Goal: Communication & Community: Answer question/provide support

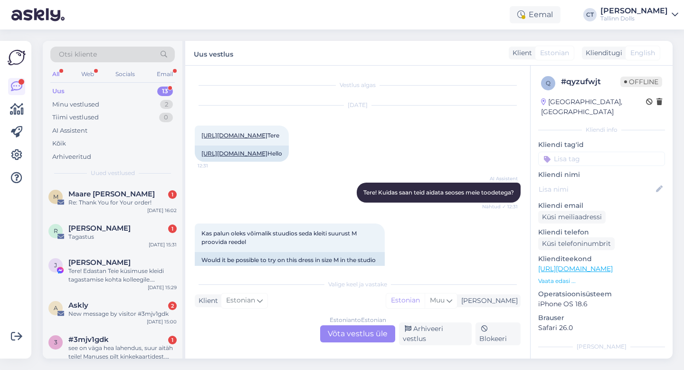
scroll to position [199, 0]
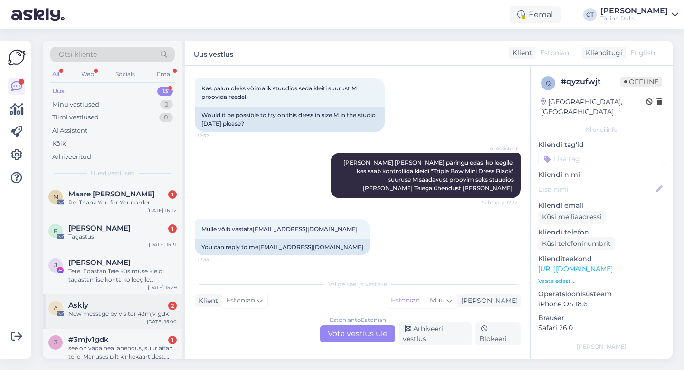
click at [114, 317] on div "New message by visitor #3mjv1gdk" at bounding box center [122, 313] width 108 height 9
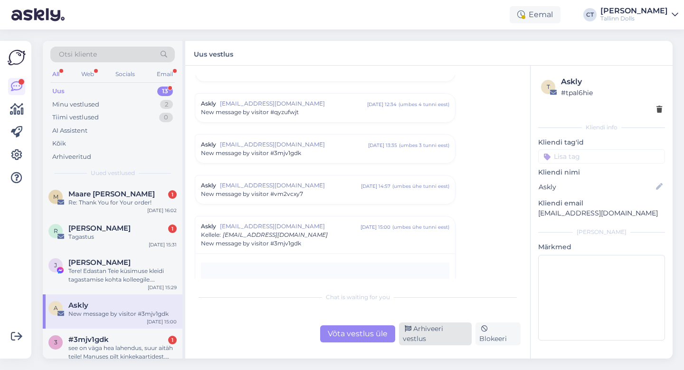
click at [433, 338] on div "Arhiveeri vestlus" at bounding box center [435, 333] width 73 height 23
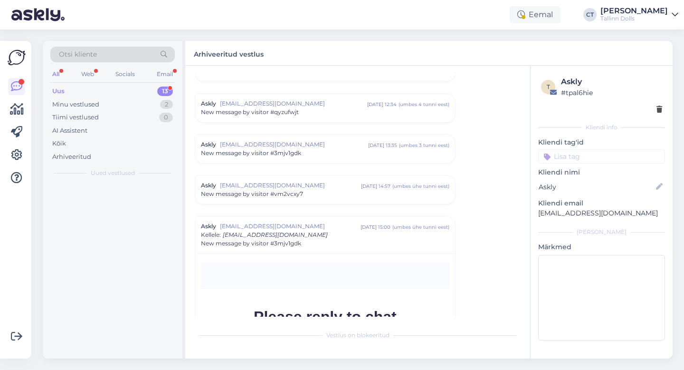
scroll to position [4071, 0]
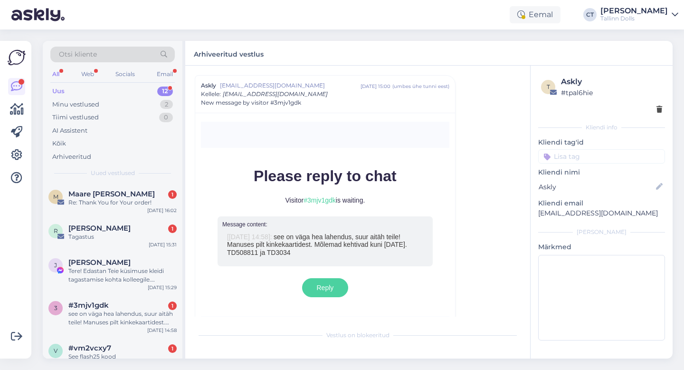
click at [66, 86] on div "Uus 12" at bounding box center [112, 91] width 124 height 13
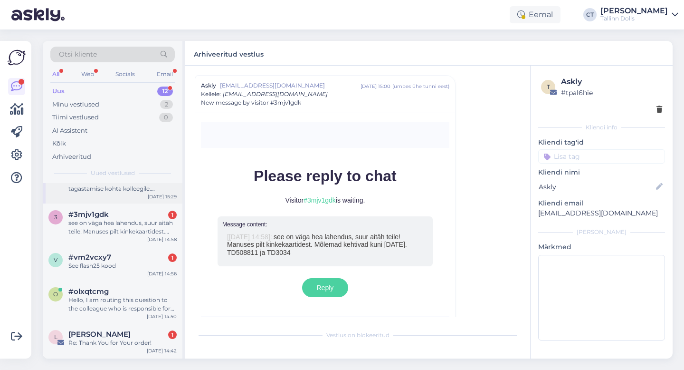
scroll to position [269, 0]
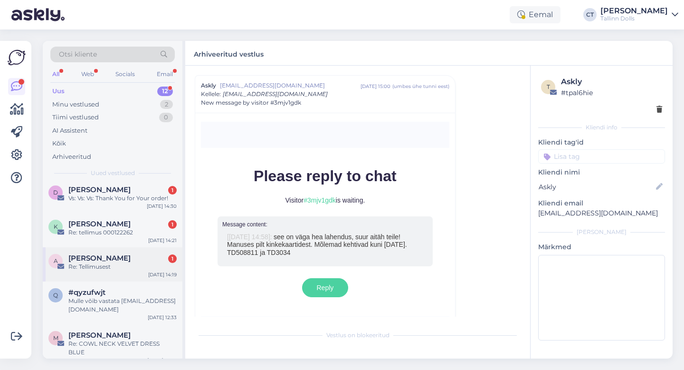
click at [114, 262] on div "Re: Tellimusest" at bounding box center [122, 266] width 108 height 9
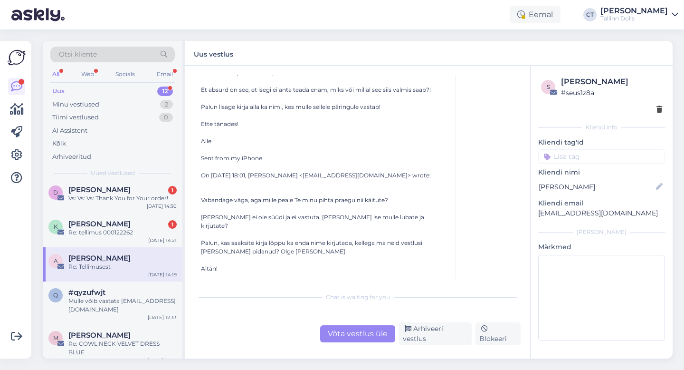
scroll to position [627, 0]
click at [359, 341] on div "Võta vestlus üle" at bounding box center [357, 333] width 75 height 17
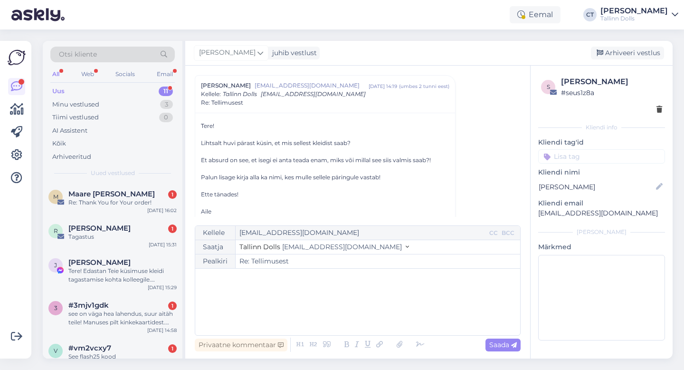
click at [369, 314] on div "﻿" at bounding box center [357, 301] width 315 height 57
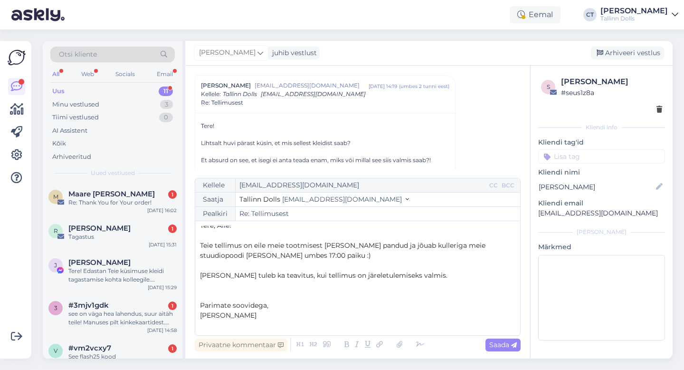
scroll to position [5, 0]
click at [500, 344] on span "Saada" at bounding box center [503, 344] width 28 height 9
type input "Re: Re: Tellimusest"
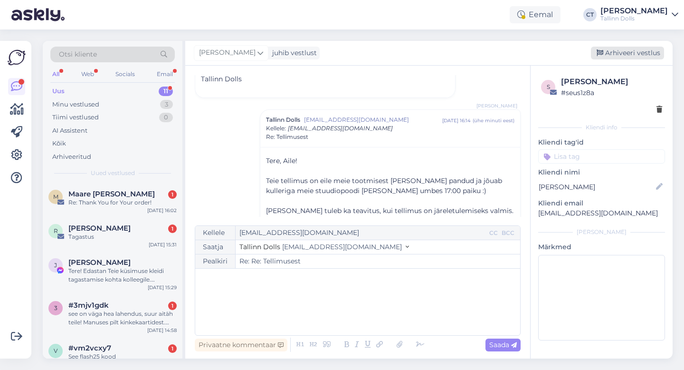
click at [619, 54] on div "Arhiveeri vestlus" at bounding box center [627, 53] width 73 height 13
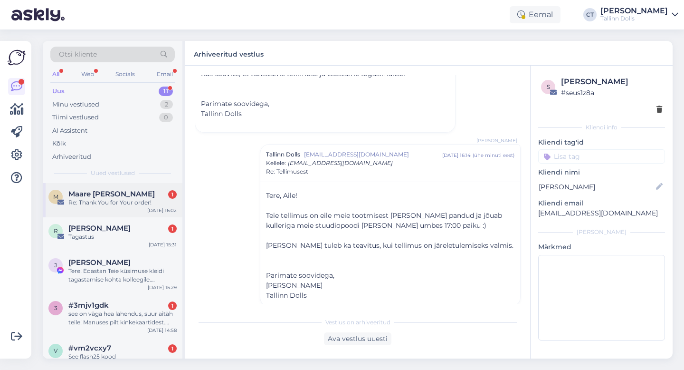
click at [114, 199] on div "Re: Thank You for Your order!" at bounding box center [122, 202] width 108 height 9
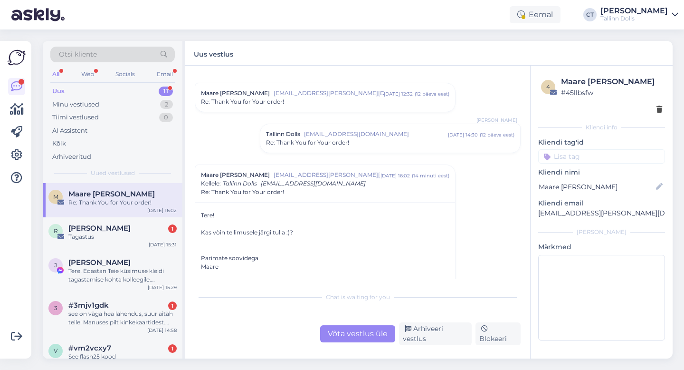
scroll to position [100, 0]
click at [345, 330] on div "Võta vestlus üle" at bounding box center [357, 333] width 75 height 17
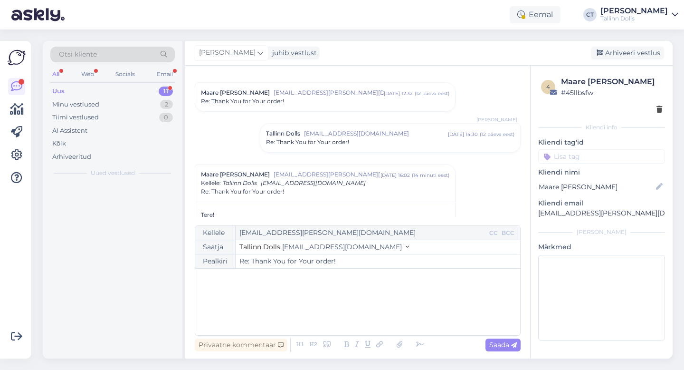
scroll to position [189, 0]
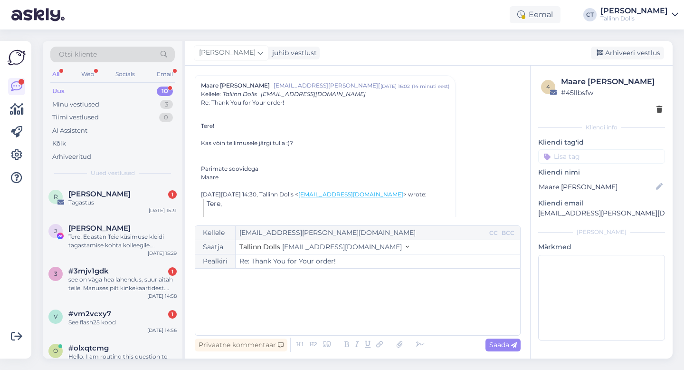
click at [339, 297] on div "﻿" at bounding box center [357, 301] width 315 height 57
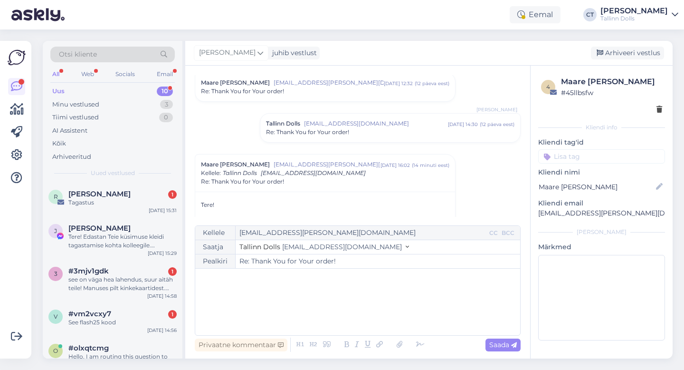
scroll to position [103, 0]
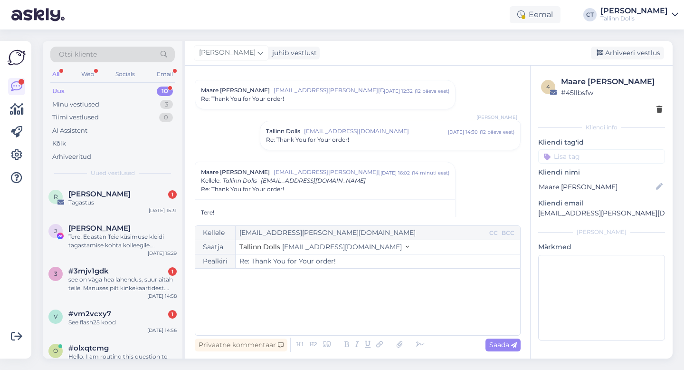
click at [319, 126] on div "Tallinn Dolls [EMAIL_ADDRESS][DOMAIN_NAME] [DATE] 14:30 ( 12 päeva eest ) Re: T…" at bounding box center [390, 135] width 260 height 29
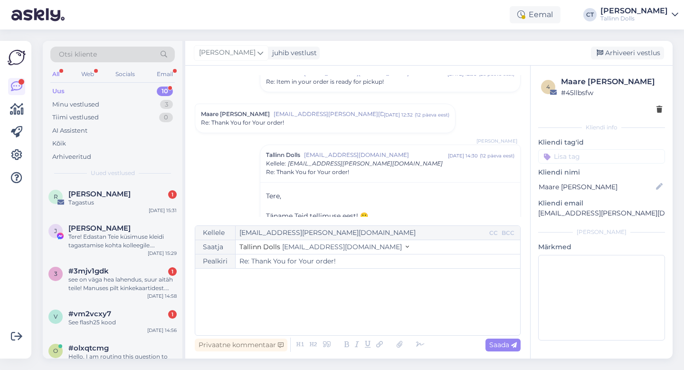
scroll to position [76, 0]
click at [308, 128] on div "Re: Thank You for Your order!" at bounding box center [325, 125] width 248 height 9
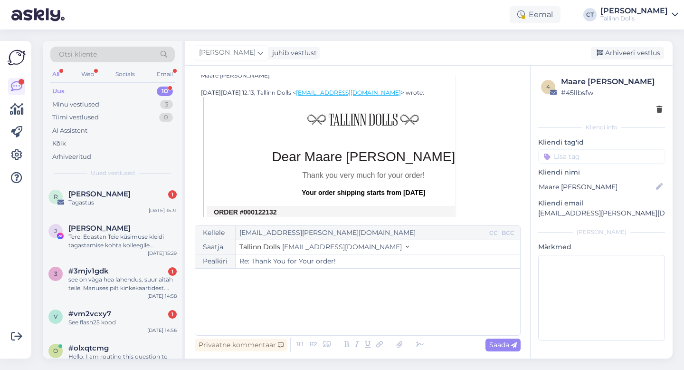
scroll to position [296, 0]
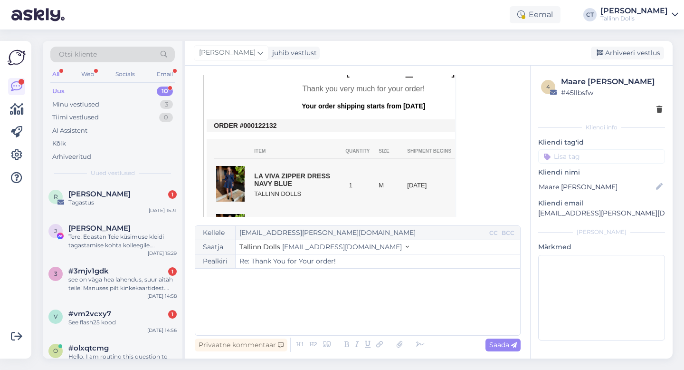
drag, startPoint x: 283, startPoint y: 126, endPoint x: 252, endPoint y: 127, distance: 30.4
click at [252, 127] on td "ORDER #000122132" at bounding box center [363, 126] width 299 height 8
copy td "0122132"
click at [318, 311] on div "﻿" at bounding box center [357, 301] width 315 height 57
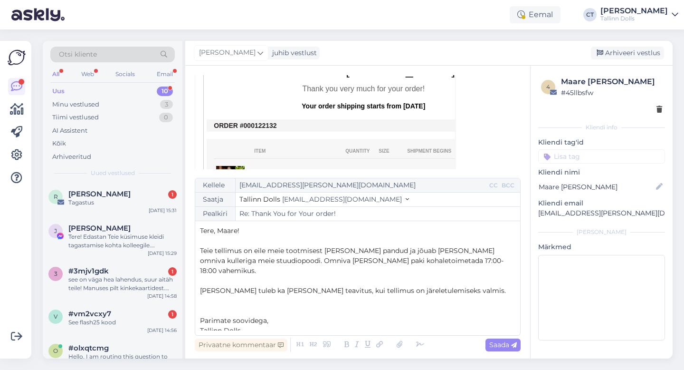
click at [459, 287] on p "[PERSON_NAME] tuleb ka [PERSON_NAME] teavitus, kui tellimus on järeletulemiseks…" at bounding box center [357, 291] width 315 height 10
click at [508, 346] on span "Saada" at bounding box center [503, 344] width 28 height 9
type input "Re: Re: Thank You for Your order!"
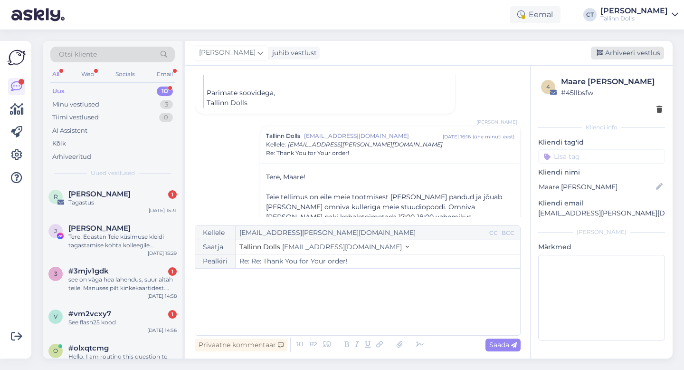
click at [640, 57] on div "Arhiveeri vestlus" at bounding box center [627, 53] width 73 height 13
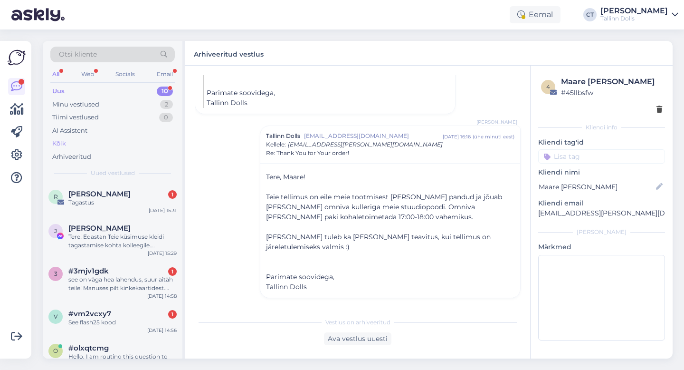
scroll to position [1122, 0]
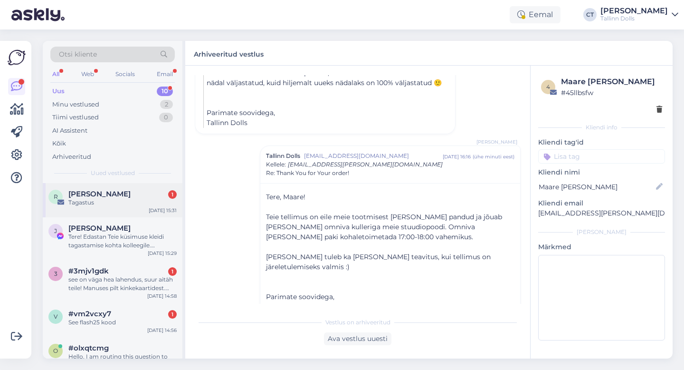
click at [107, 203] on div "Tagastus" at bounding box center [122, 202] width 108 height 9
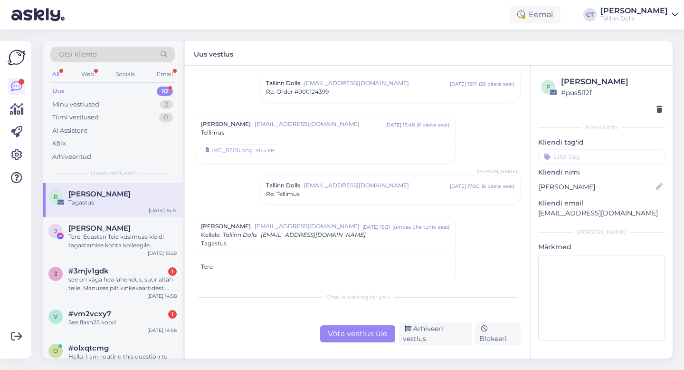
scroll to position [1006, 0]
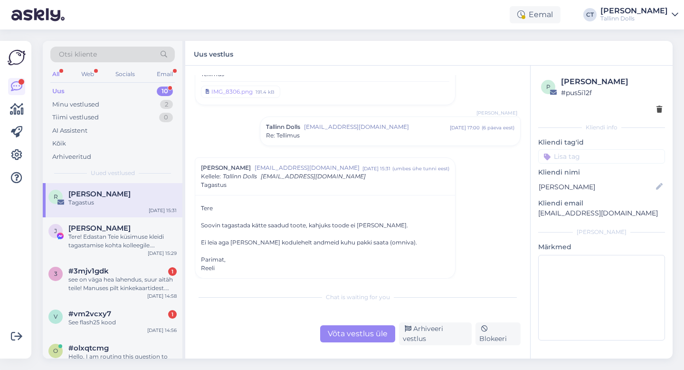
click at [346, 336] on div "Võta vestlus üle" at bounding box center [357, 333] width 75 height 17
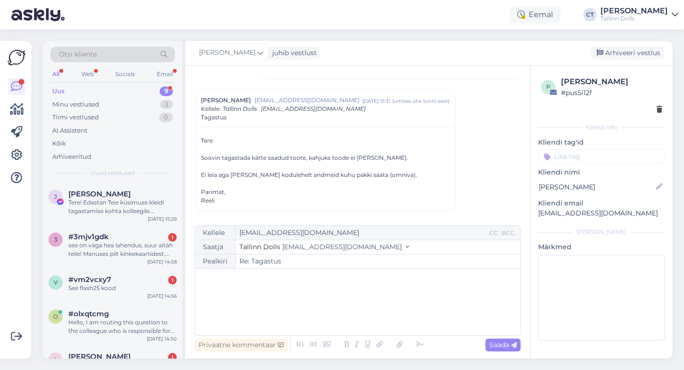
click at [345, 317] on div "﻿" at bounding box center [357, 301] width 315 height 57
drag, startPoint x: 602, startPoint y: 214, endPoint x: 530, endPoint y: 208, distance: 73.0
click at [530, 208] on div "p [PERSON_NAME] # pus5i12f Kliendi info Kliendi tag'id Kliendi nimi [PERSON_NAM…" at bounding box center [601, 212] width 143 height 293
click at [542, 217] on p "[EMAIL_ADDRESS][DOMAIN_NAME]" at bounding box center [601, 213] width 127 height 10
drag, startPoint x: 609, startPoint y: 215, endPoint x: 535, endPoint y: 213, distance: 73.7
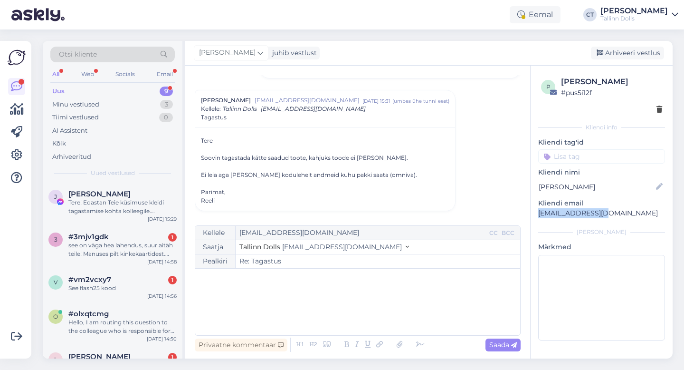
click at [535, 213] on div "p [PERSON_NAME] # pus5i12f Kliendi info Kliendi tag'id Kliendi nimi [PERSON_NAM…" at bounding box center [602, 210] width 142 height 289
copy p "[EMAIL_ADDRESS][DOMAIN_NAME]"
click at [354, 310] on div "﻿" at bounding box center [357, 301] width 315 height 57
click at [265, 308] on div "﻿" at bounding box center [357, 301] width 315 height 57
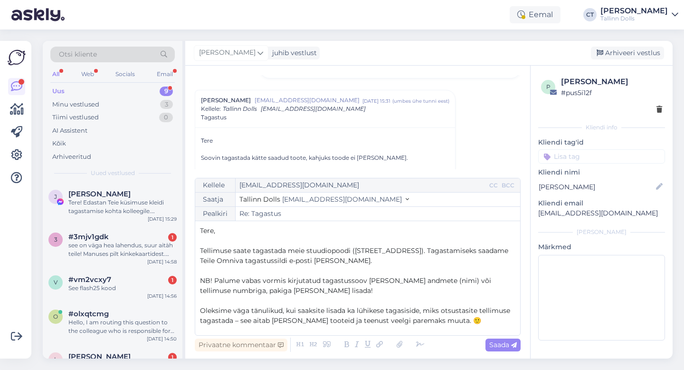
scroll to position [115, 0]
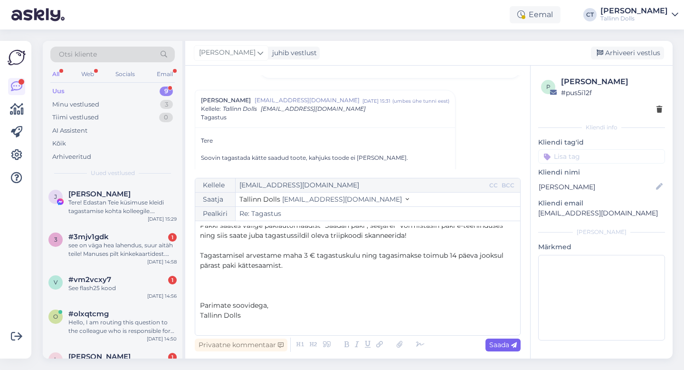
click at [506, 344] on span "Saada" at bounding box center [503, 344] width 28 height 9
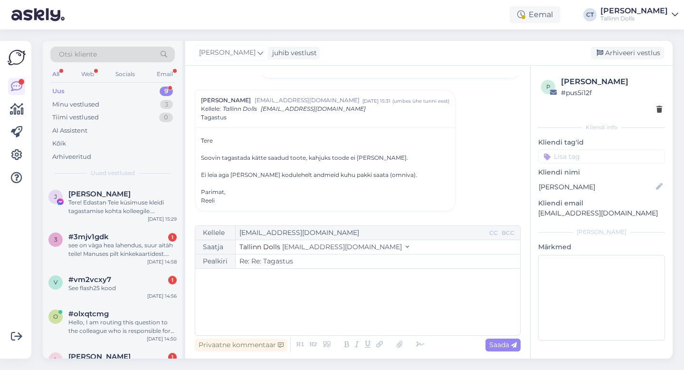
type input "Re: Tagastus"
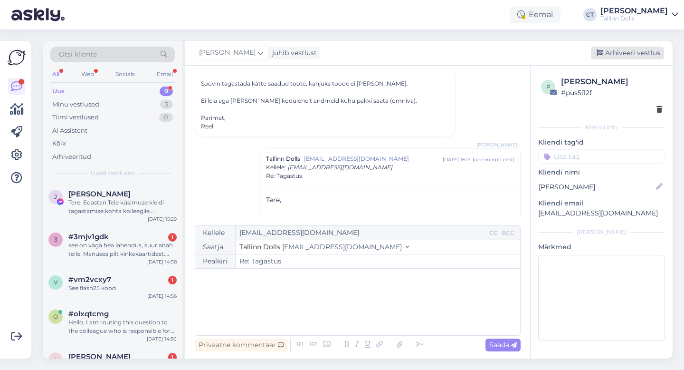
click at [623, 47] on div "Arhiveeri vestlus" at bounding box center [627, 53] width 73 height 13
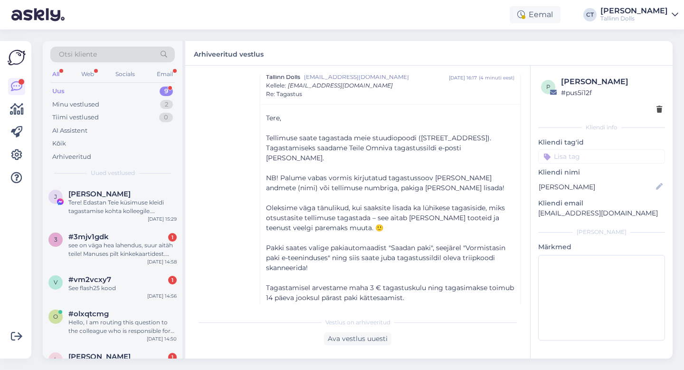
scroll to position [1230, 0]
click at [136, 208] on div "Tere! Edastan Teie küsimuse kleidi tagastamise kohta kolleegile. Vastame Teile …" at bounding box center [122, 206] width 108 height 17
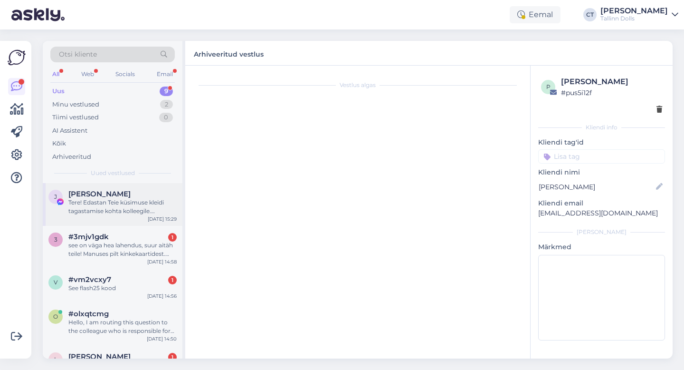
scroll to position [1149, 0]
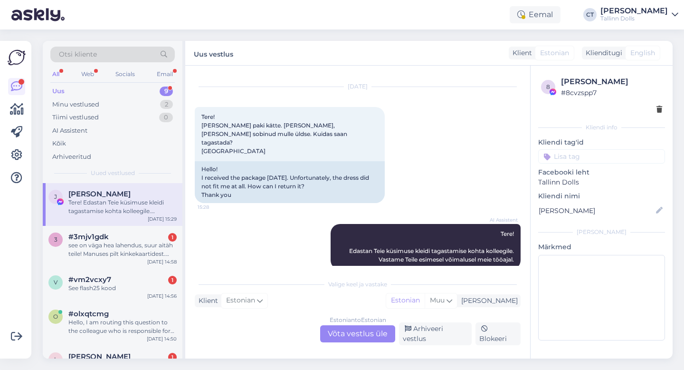
click at [344, 334] on div "Estonian to Estonian Võta vestlus üle" at bounding box center [357, 333] width 75 height 17
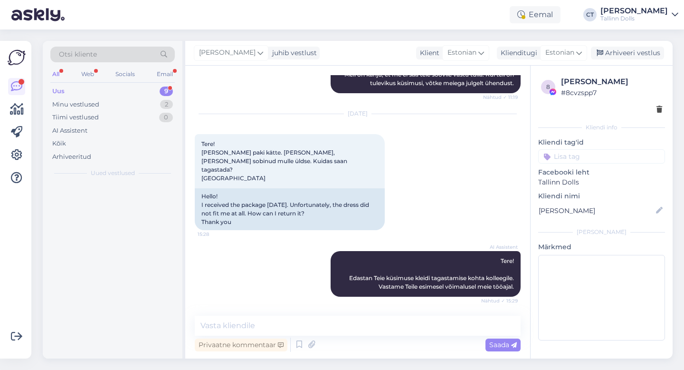
scroll to position [1114, 0]
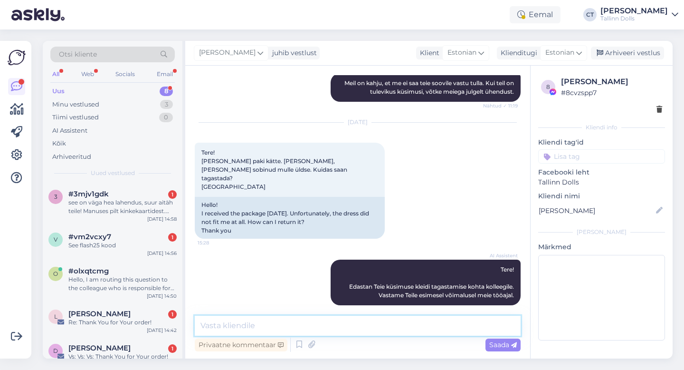
click at [345, 329] on textarea at bounding box center [358, 325] width 326 height 20
type textarea "t"
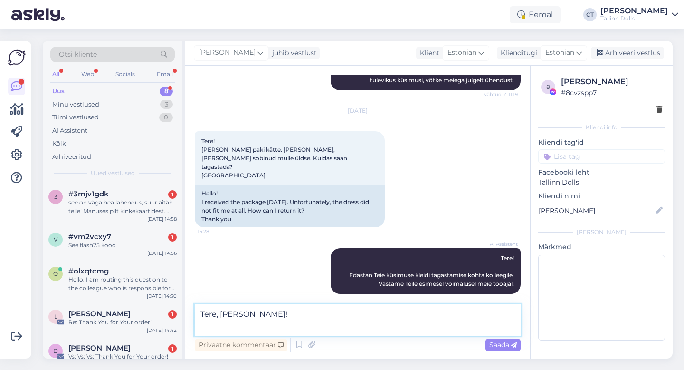
scroll to position [1137, 0]
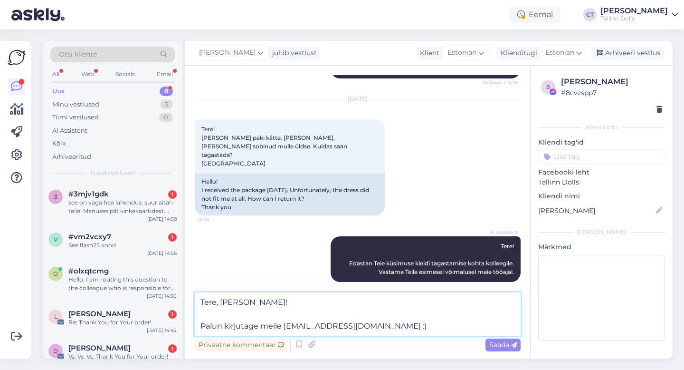
type textarea "Tere, [PERSON_NAME]! Palun kirjutage meile [EMAIL_ADDRESS][DOMAIN_NAME] :)"
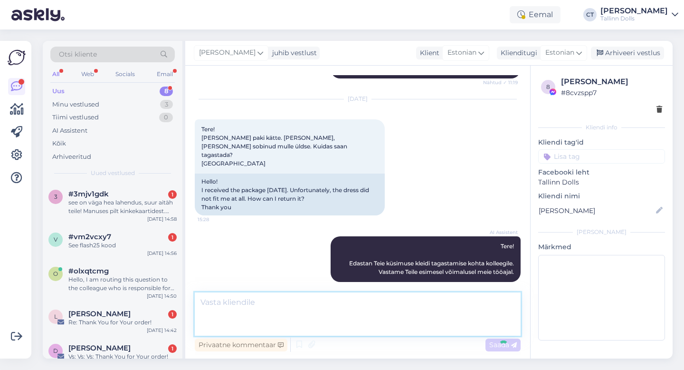
scroll to position [1172, 0]
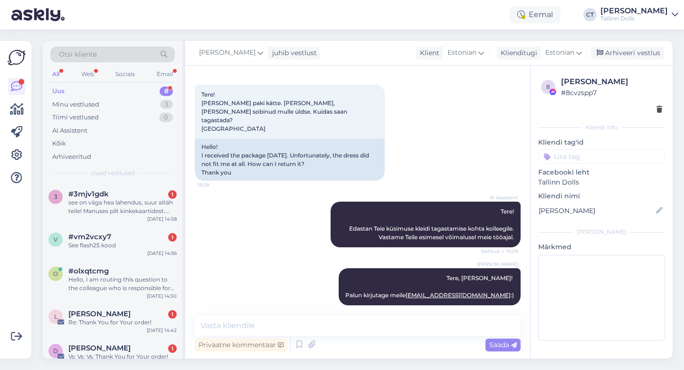
click at [641, 62] on div "[PERSON_NAME] juhib vestlust Klient [DEMOGRAPHIC_DATA] Klienditugi [DEMOGRAPHIC…" at bounding box center [428, 53] width 487 height 25
click at [640, 57] on div "Arhiveeri vestlus" at bounding box center [627, 53] width 73 height 13
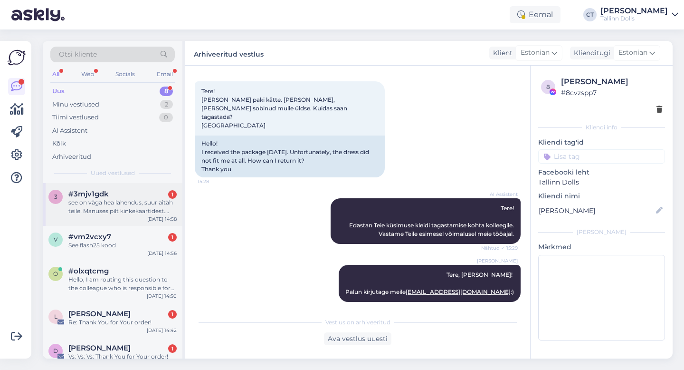
click at [137, 207] on div "see on väga hea lahendus, suur aitäh teile! Manuses pilt kinkekaartidest. Mõlem…" at bounding box center [122, 206] width 108 height 17
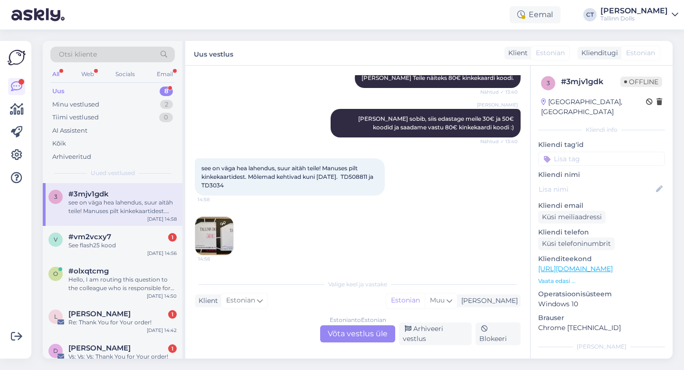
scroll to position [448, 0]
click at [124, 247] on div "See flash25 kood" at bounding box center [122, 245] width 108 height 9
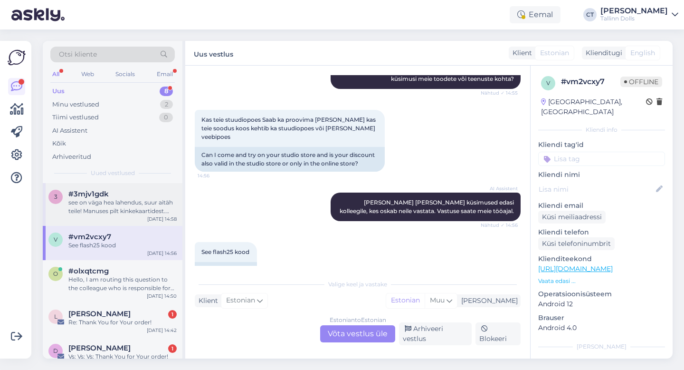
click at [124, 221] on div "3 #3mjv1gdk see on väga hea lahendus, suur aitäh teile! Manuses pilt kinkekaart…" at bounding box center [113, 204] width 140 height 43
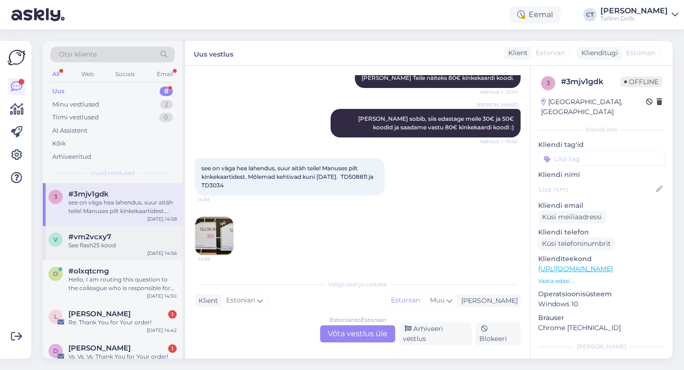
click at [119, 251] on div "v #vm2vcxy7 See flash25 kood [DATE] 14:56" at bounding box center [113, 243] width 140 height 34
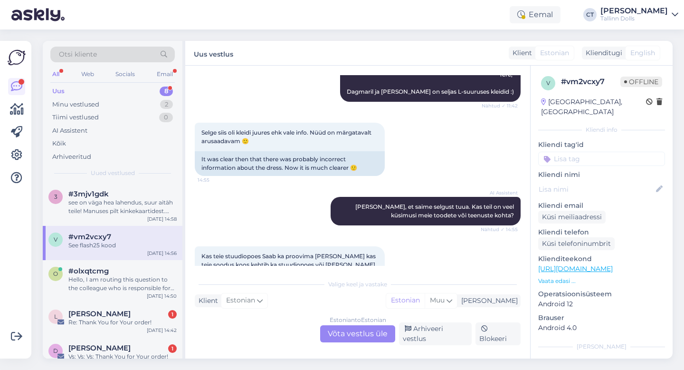
scroll to position [388, 0]
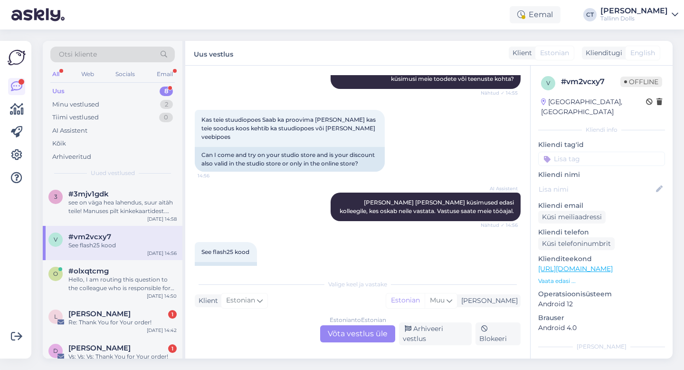
click at [337, 335] on div "Estonian to Estonian Võta vestlus üle" at bounding box center [357, 333] width 75 height 17
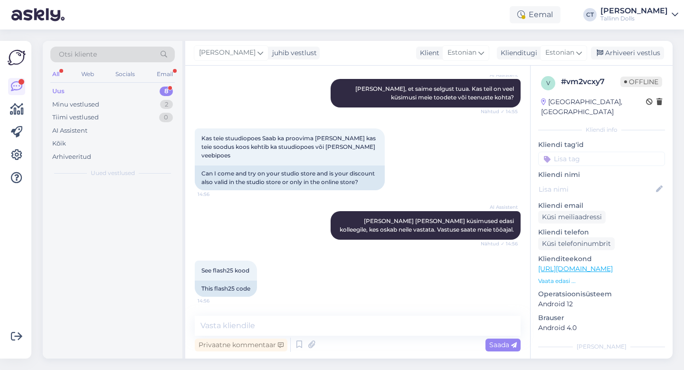
scroll to position [353, 0]
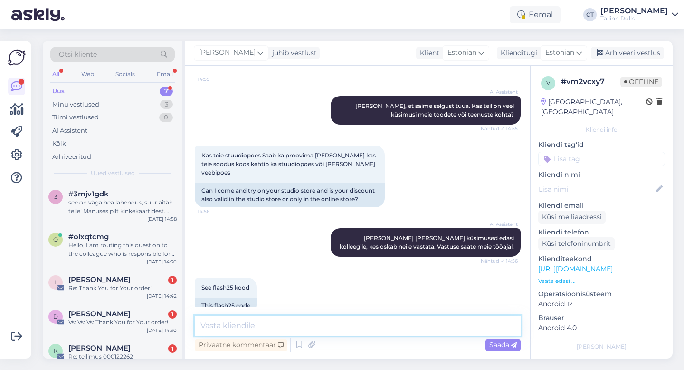
click at [334, 330] on textarea at bounding box center [358, 325] width 326 height 20
click at [139, 241] on div "Hello, I am routing this question to the colleague who is responsible for this …" at bounding box center [122, 249] width 108 height 17
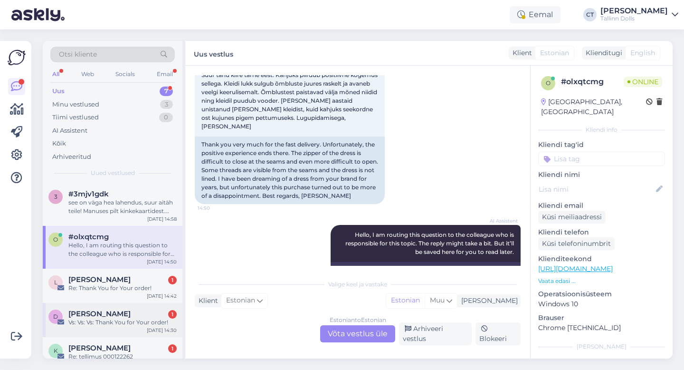
click at [141, 306] on div "D [PERSON_NAME] 1 Vs: Vs: Vs: Thank You for Your order! [DATE] 14:30" at bounding box center [113, 320] width 140 height 34
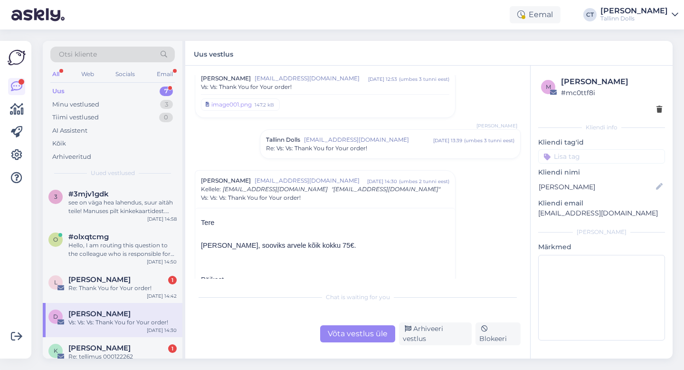
scroll to position [154, 0]
click at [302, 156] on div "Tallinn Dolls [EMAIL_ADDRESS][DOMAIN_NAME] [DATE] 13:39 ( umbes 3 tunni eest ) …" at bounding box center [390, 145] width 260 height 29
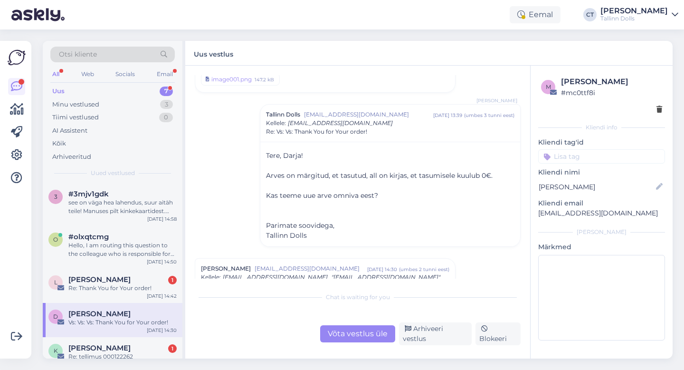
scroll to position [108, 0]
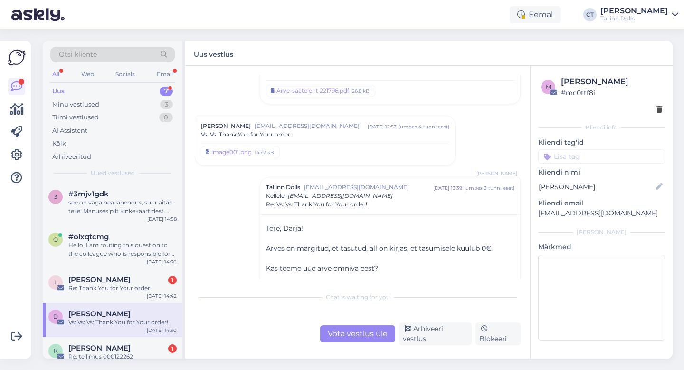
click at [294, 136] on div "Vs: Vs: Thank You for Your order!" at bounding box center [325, 134] width 248 height 9
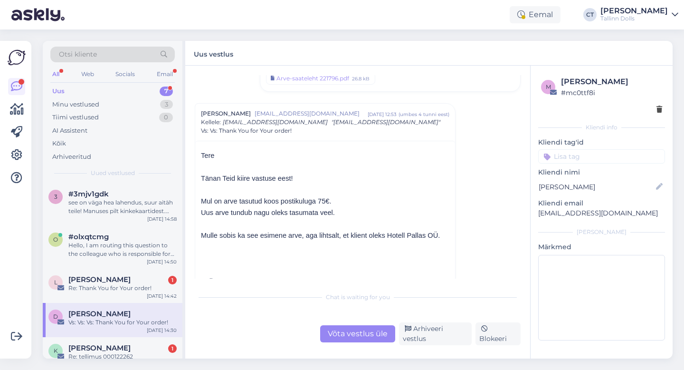
scroll to position [130, 0]
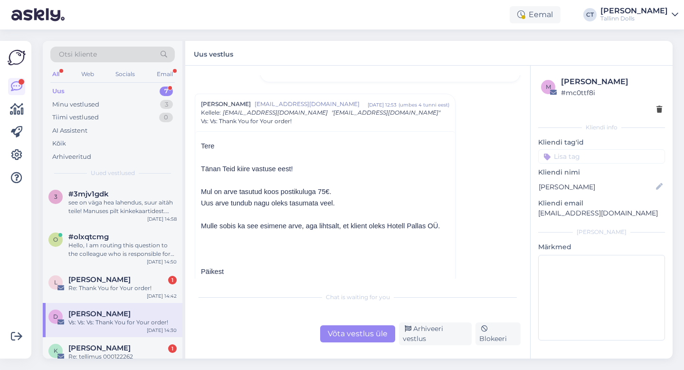
click at [363, 334] on div "Võta vestlus üle" at bounding box center [357, 333] width 75 height 17
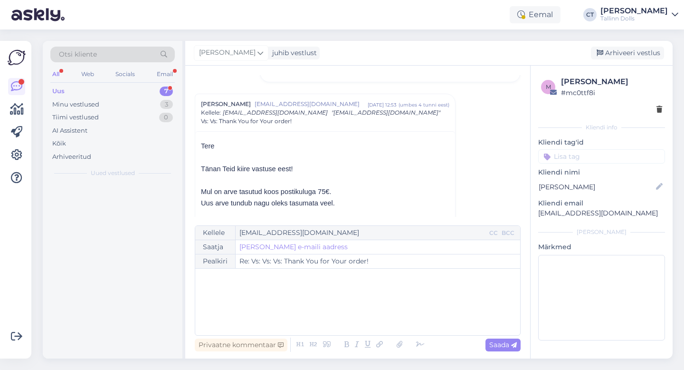
scroll to position [875, 0]
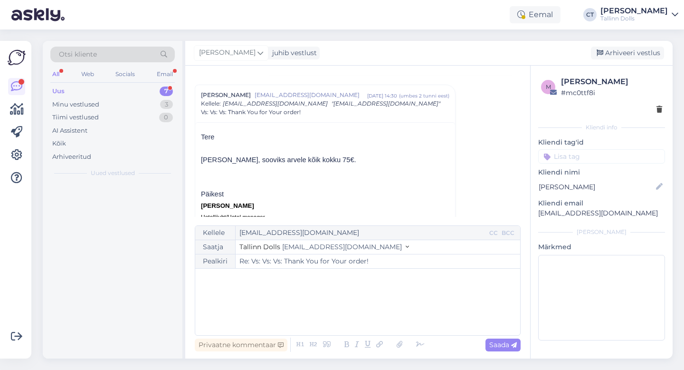
click at [363, 305] on div "﻿" at bounding box center [357, 301] width 315 height 57
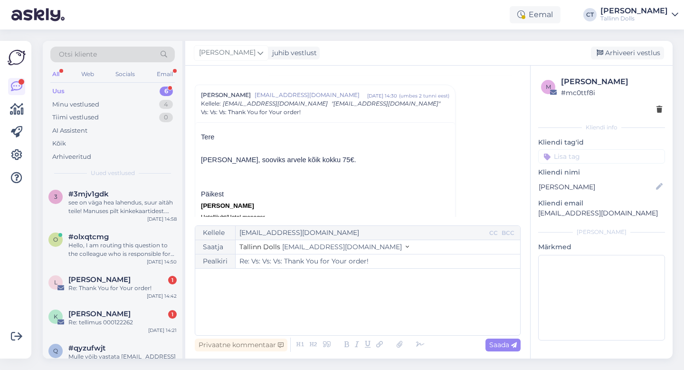
click at [363, 305] on div "﻿" at bounding box center [357, 301] width 315 height 57
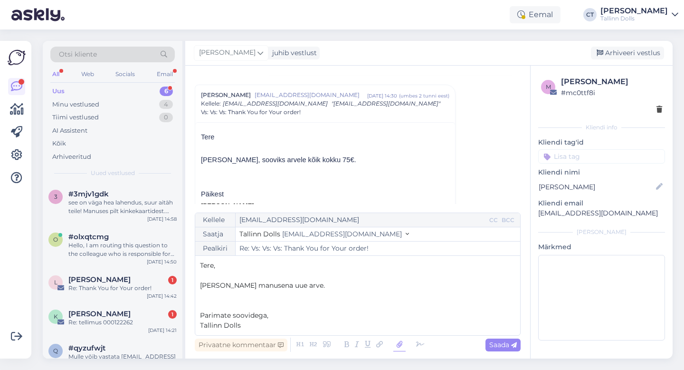
click at [399, 346] on icon at bounding box center [399, 344] width 12 height 13
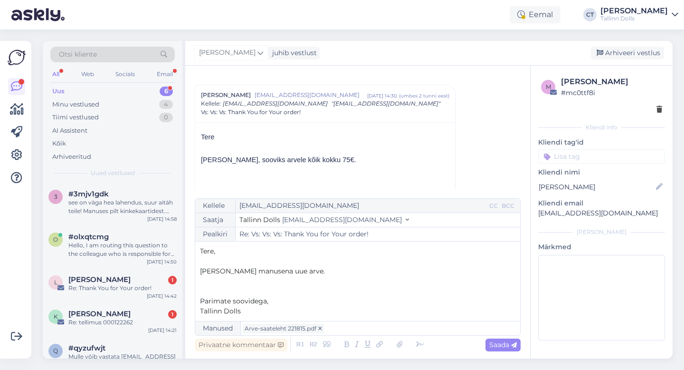
click at [460, 47] on div "[PERSON_NAME] juhib vestlust [GEOGRAPHIC_DATA] vestlus" at bounding box center [428, 53] width 487 height 25
click at [515, 342] on icon at bounding box center [514, 345] width 6 height 6
type input "Re: Re: Vs: Vs: Vs: Thank You for Your order!"
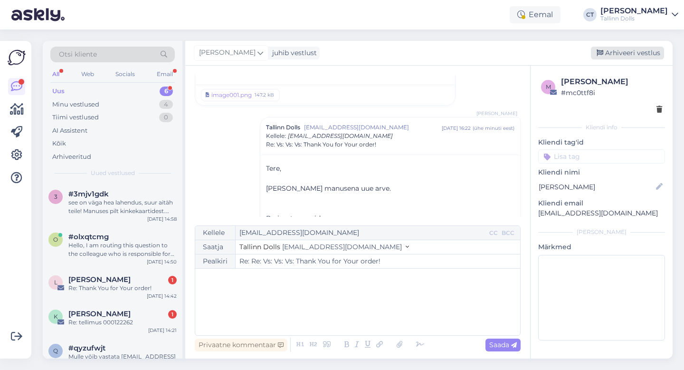
click at [625, 49] on div "Arhiveeri vestlus" at bounding box center [627, 53] width 73 height 13
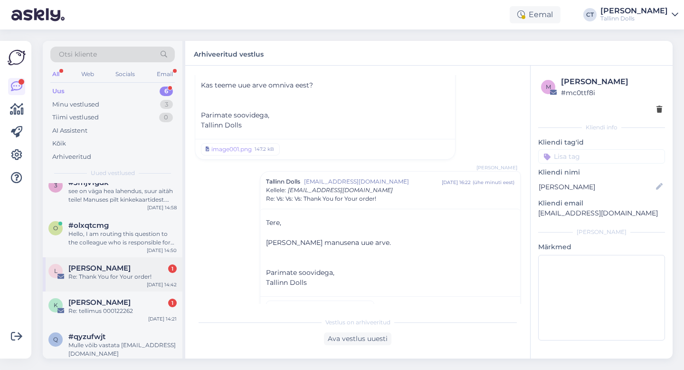
scroll to position [12, 0]
click at [105, 288] on div "L [PERSON_NAME] 1 Re: Thank You for Your order! [DATE] 14:42" at bounding box center [113, 274] width 140 height 34
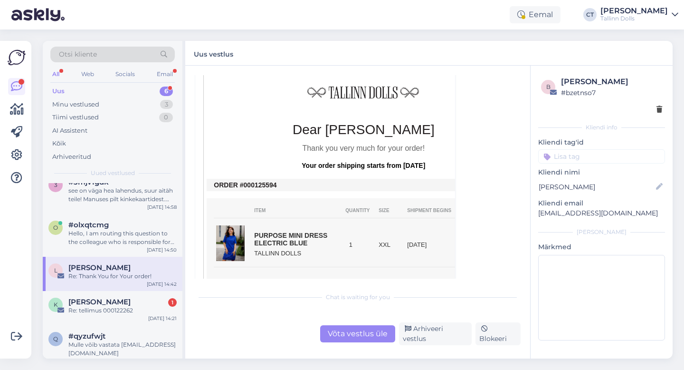
scroll to position [157, 0]
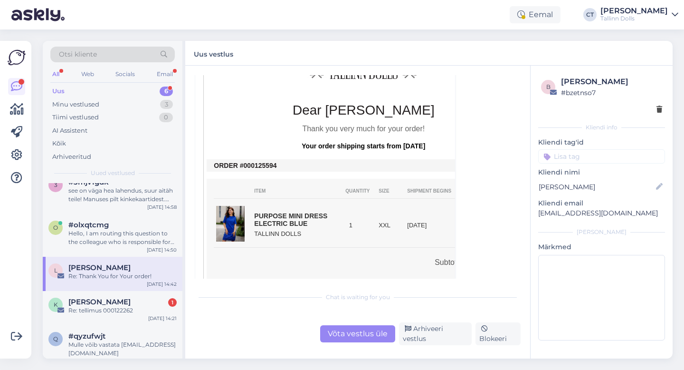
click at [352, 342] on div "Võta vestlus üle" at bounding box center [357, 333] width 75 height 17
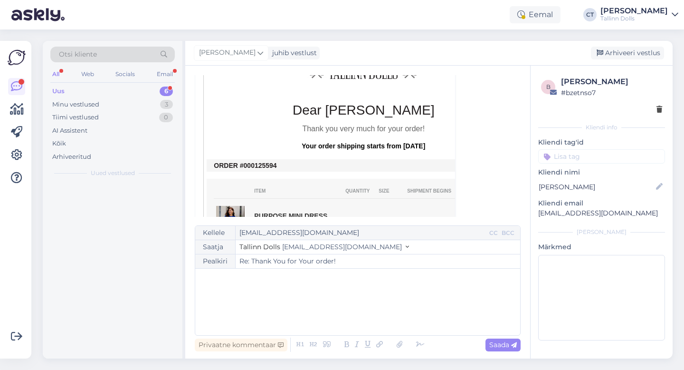
scroll to position [0, 0]
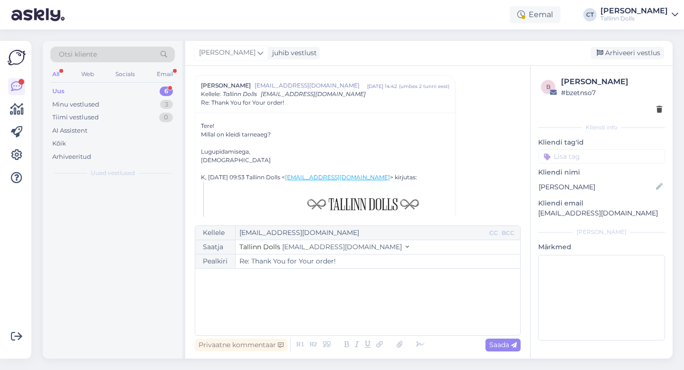
click at [350, 312] on div "﻿" at bounding box center [357, 301] width 315 height 57
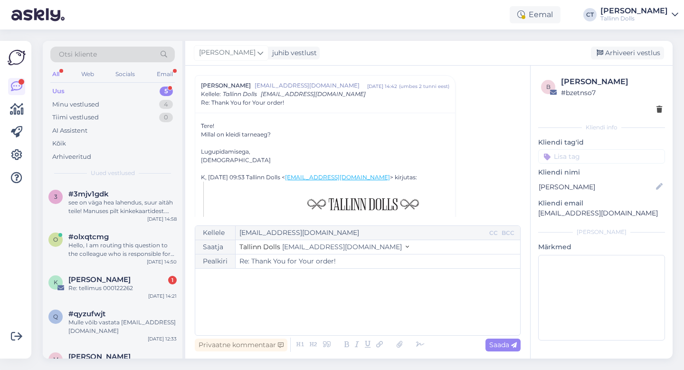
click at [350, 312] on div "﻿" at bounding box center [357, 301] width 315 height 57
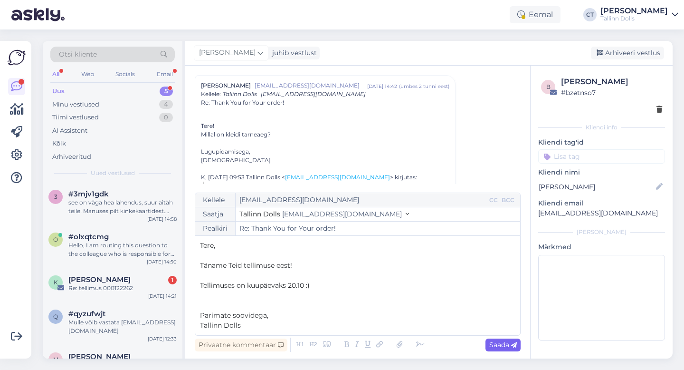
click at [501, 343] on span "Saada" at bounding box center [503, 344] width 28 height 9
type input "Re: Thank You for Your order!"
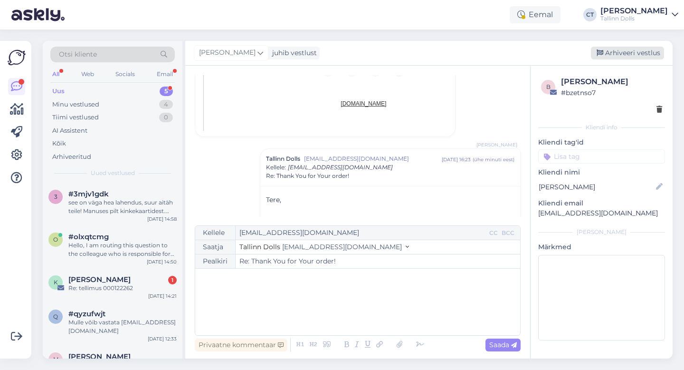
click at [625, 50] on div "Arhiveeri vestlus" at bounding box center [627, 53] width 73 height 13
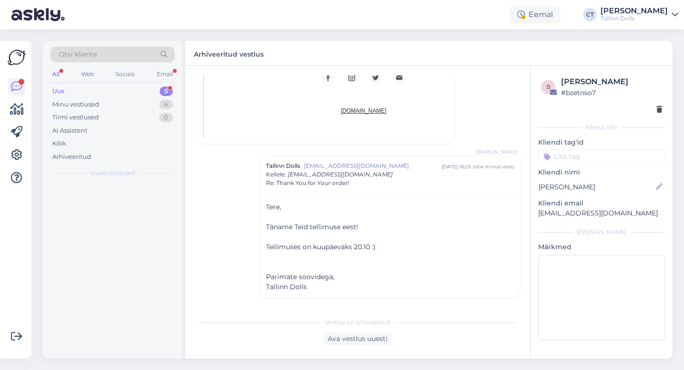
scroll to position [521, 0]
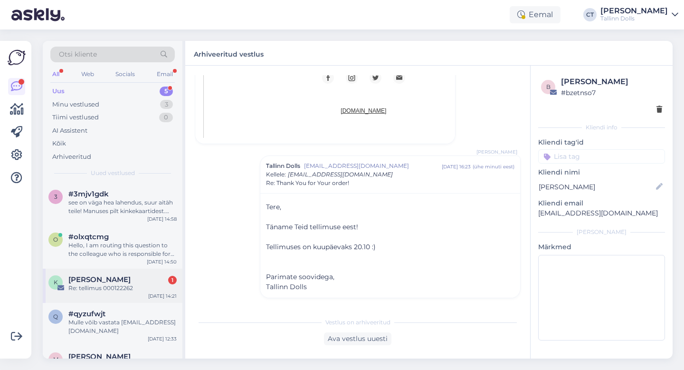
click at [115, 285] on div "Re: tellimus 000122262" at bounding box center [122, 288] width 108 height 9
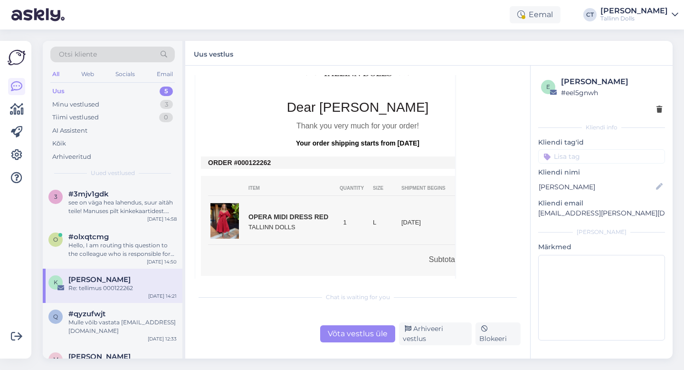
scroll to position [293, 0]
drag, startPoint x: 276, startPoint y: 163, endPoint x: 246, endPoint y: 161, distance: 30.0
click at [246, 161] on td "ORDER #000122262" at bounding box center [357, 162] width 299 height 8
copy td "0122262"
click at [350, 334] on div "Võta vestlus üle" at bounding box center [357, 333] width 75 height 17
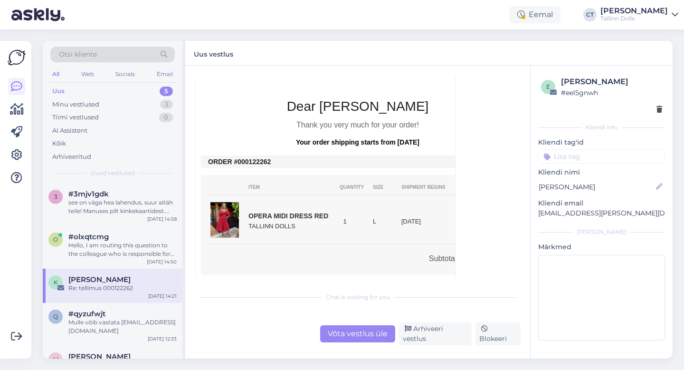
scroll to position [107, 0]
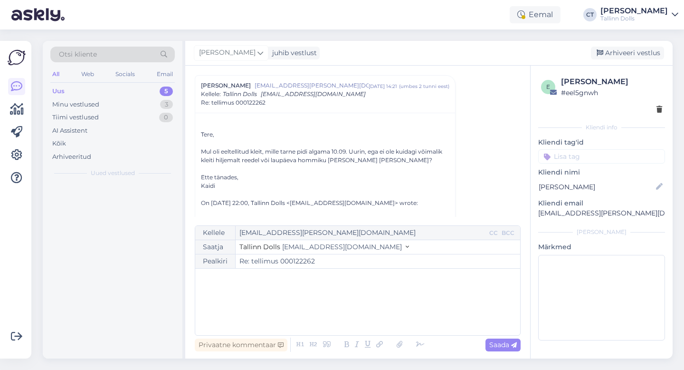
click at [352, 316] on div "﻿" at bounding box center [357, 301] width 315 height 57
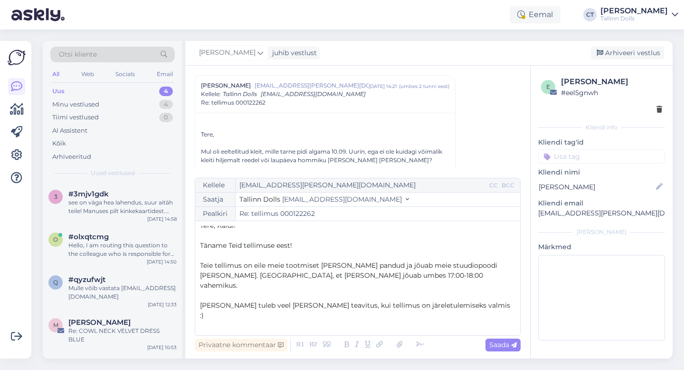
scroll to position [15, 0]
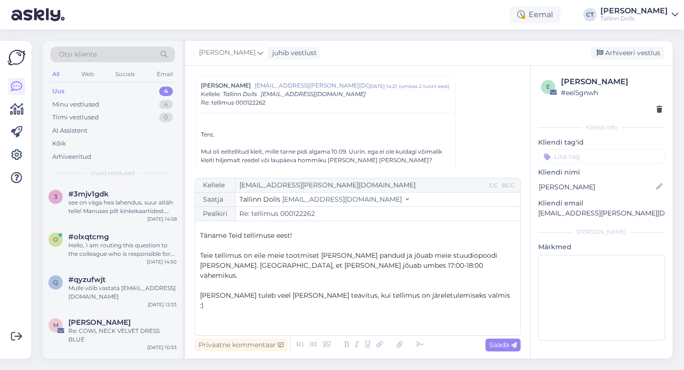
click at [504, 352] on div "Privaatne kommentaar Saada" at bounding box center [358, 344] width 326 height 18
click at [506, 344] on span "Saada" at bounding box center [503, 344] width 28 height 9
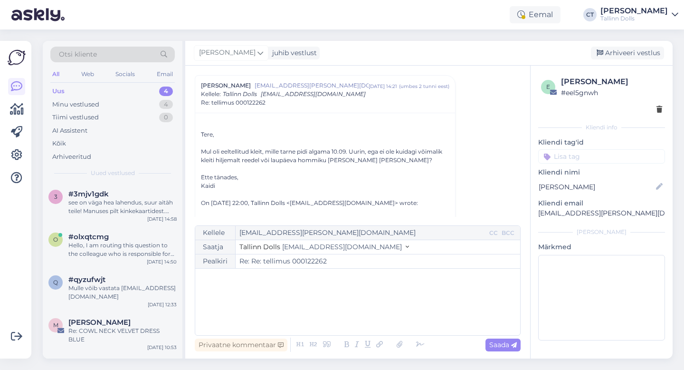
type input "Re: Re: tellimus 000122262"
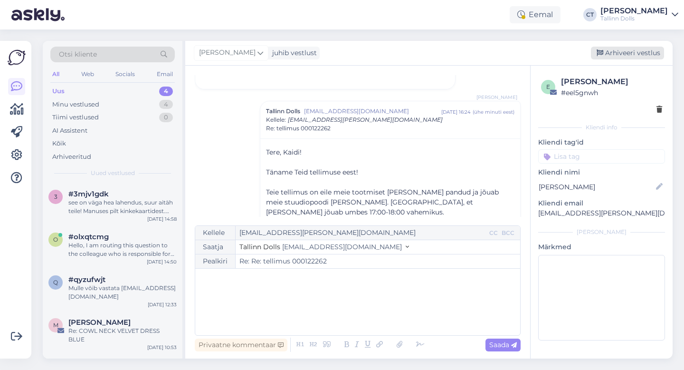
click at [626, 52] on div "Arhiveeri vestlus" at bounding box center [627, 53] width 73 height 13
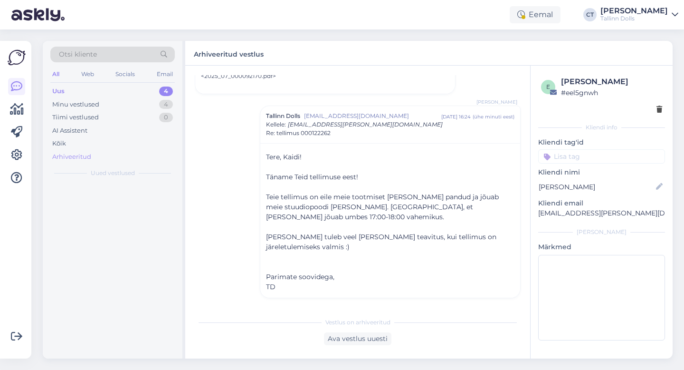
scroll to position [719, 0]
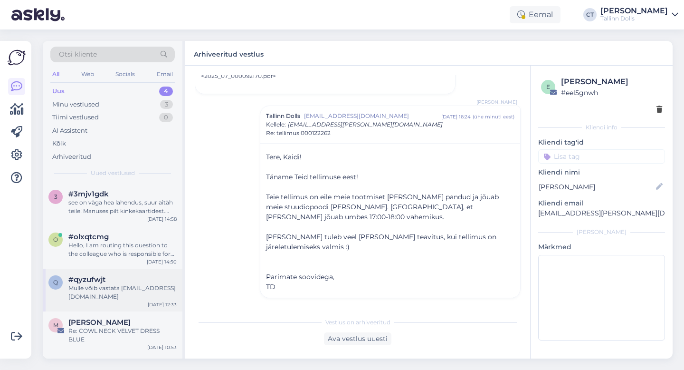
click at [113, 299] on div "Mulle võib vastata [EMAIL_ADDRESS][DOMAIN_NAME]" at bounding box center [122, 292] width 108 height 17
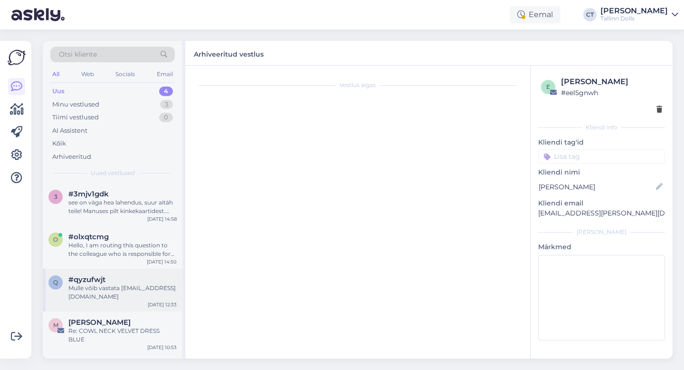
scroll to position [199, 0]
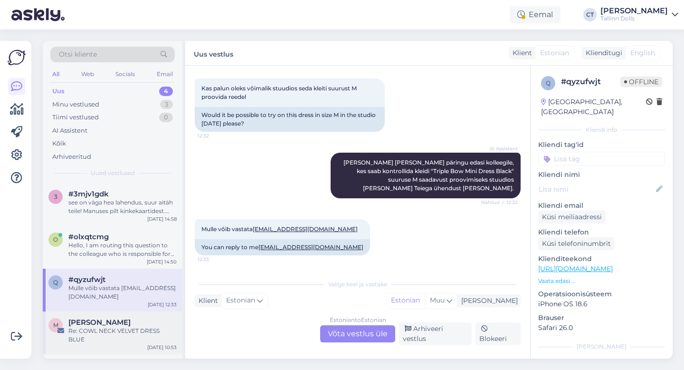
click at [115, 330] on div "Re: COWL NECK VELVET DRESS BLUE" at bounding box center [122, 334] width 108 height 17
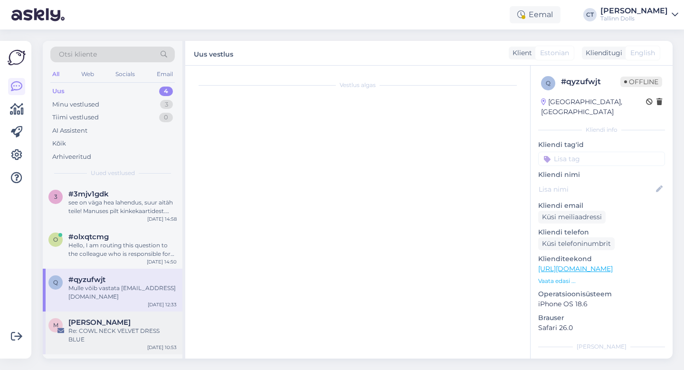
scroll to position [828, 0]
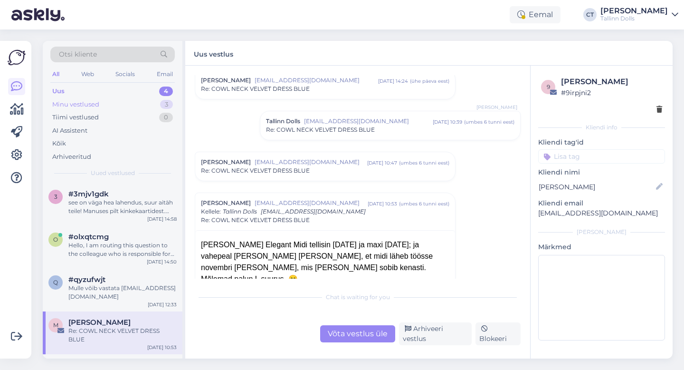
click at [102, 105] on div "Minu vestlused 3" at bounding box center [112, 104] width 124 height 13
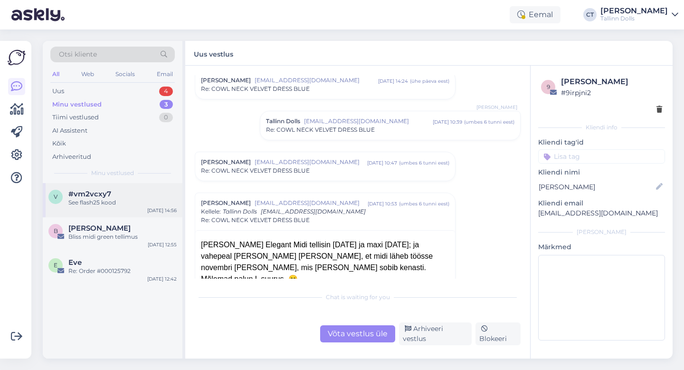
click at [105, 187] on div "v #vm2vcxy7 See flash25 kood [DATE] 14:56" at bounding box center [113, 200] width 140 height 34
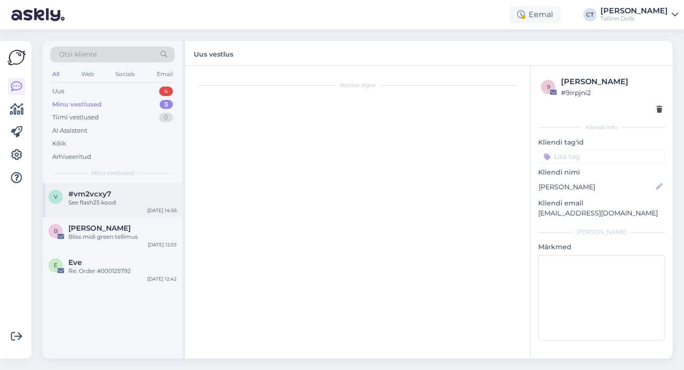
scroll to position [353, 0]
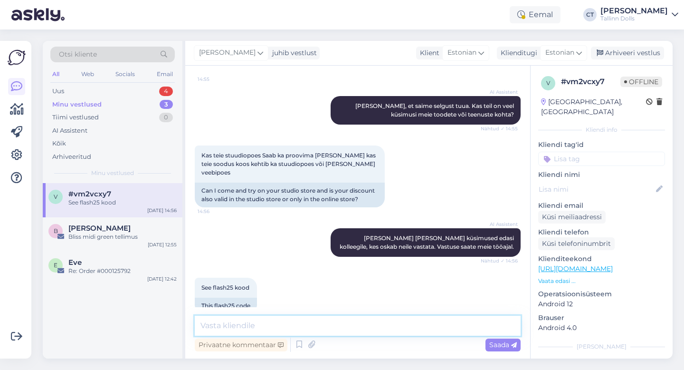
click at [287, 325] on textarea at bounding box center [358, 325] width 326 height 20
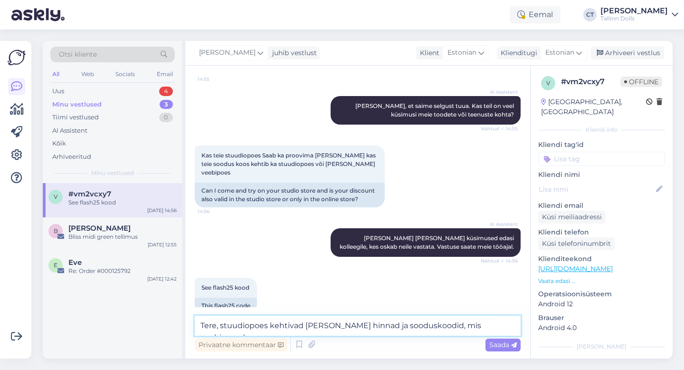
type textarea "Tere, stuudiopoes kehtivad [PERSON_NAME] hinnad ja sooduskoodid, mis veebipoes …"
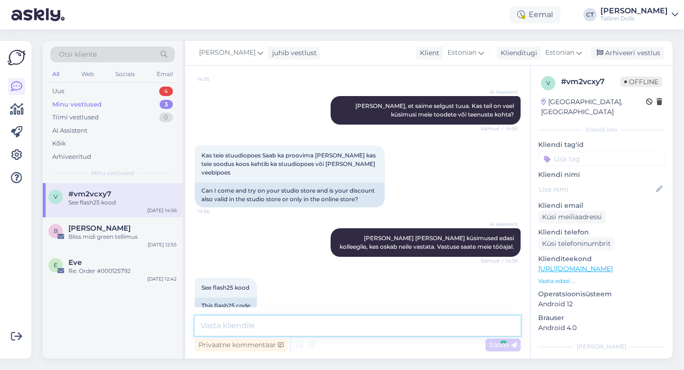
scroll to position [402, 0]
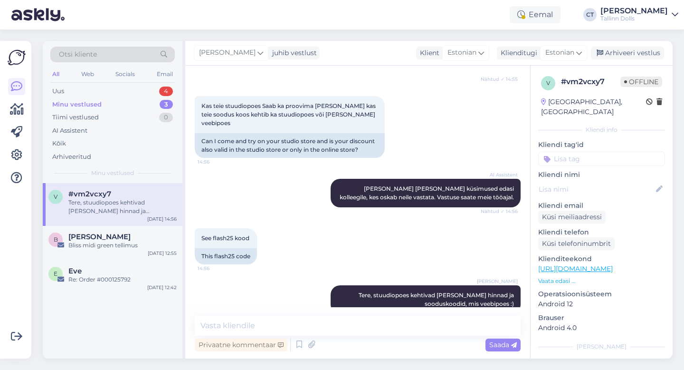
click at [617, 60] on div "[PERSON_NAME] juhib vestlust Klient [DEMOGRAPHIC_DATA] Klienditugi [DEMOGRAPHIC…" at bounding box center [428, 53] width 487 height 25
click at [618, 51] on div "Arhiveeri vestlus" at bounding box center [627, 53] width 73 height 13
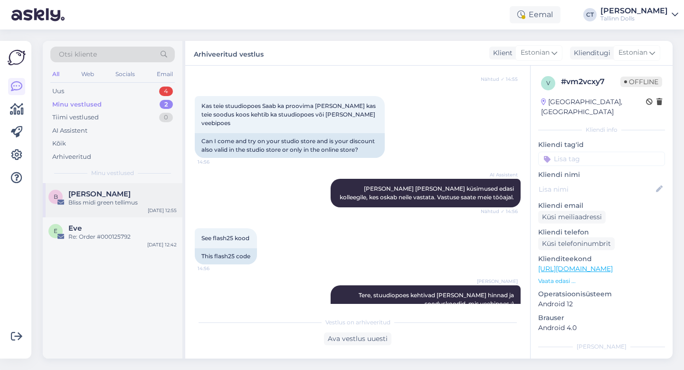
click at [107, 203] on div "Bliss midi green tellimus" at bounding box center [122, 202] width 108 height 9
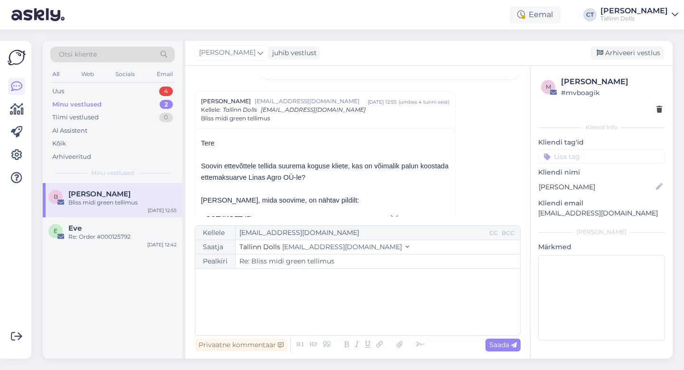
scroll to position [133, 0]
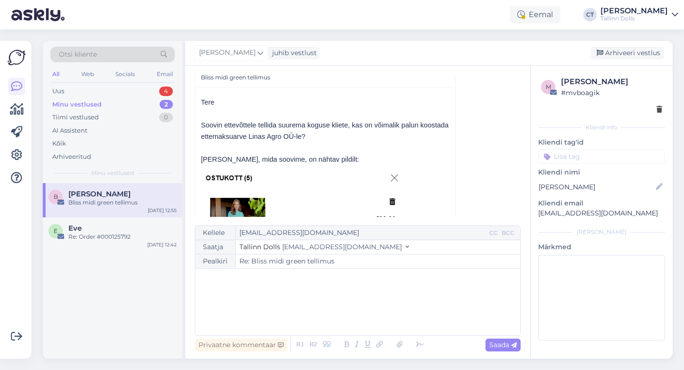
click at [299, 305] on div "﻿" at bounding box center [357, 301] width 315 height 57
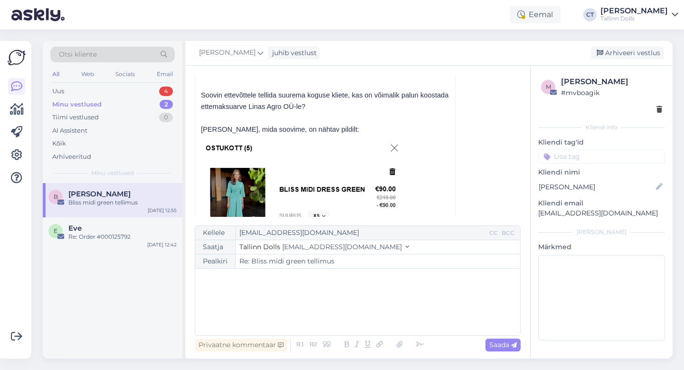
scroll to position [158, 0]
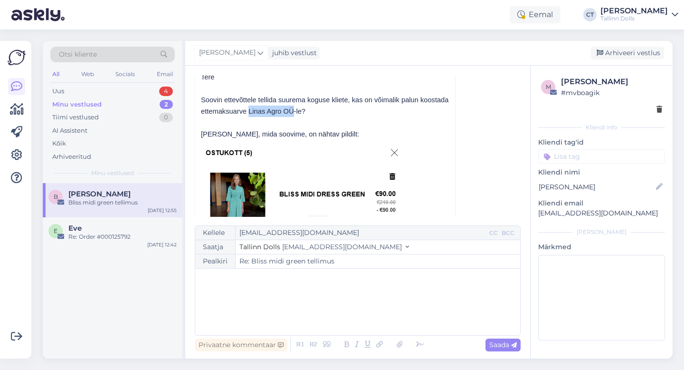
drag, startPoint x: 249, startPoint y: 110, endPoint x: 295, endPoint y: 107, distance: 46.1
click at [295, 107] on span "Soovin ettevõttele tellida suurema koguse kliete, kas on võimalik palun koostad…" at bounding box center [325, 105] width 248 height 19
copy span "Linas Agro OÜ"
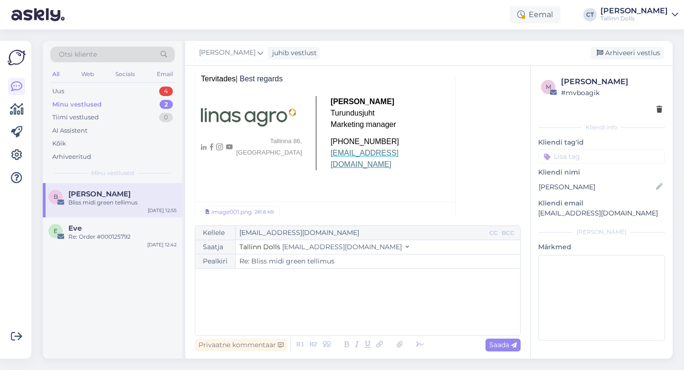
scroll to position [810, 0]
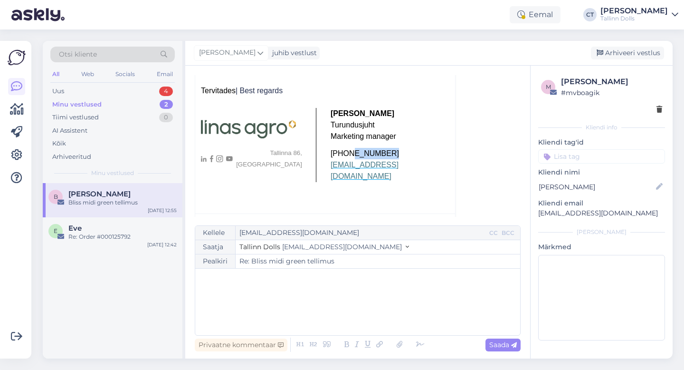
drag, startPoint x: 386, startPoint y: 151, endPoint x: 351, endPoint y: 148, distance: 35.7
click at [351, 148] on p "[PHONE_NUMBER] [EMAIL_ADDRESS][DOMAIN_NAME]" at bounding box center [390, 165] width 119 height 34
copy span "5886 4899"
click at [293, 319] on div "﻿" at bounding box center [357, 301] width 315 height 57
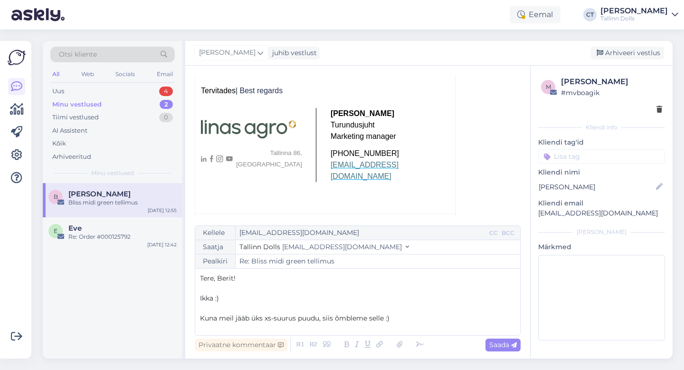
drag, startPoint x: 402, startPoint y: 319, endPoint x: 184, endPoint y: 322, distance: 218.1
click at [184, 322] on div "Otsi kliente All Web Socials Email Uus 4 Minu vestlused 2 Tiimi vestlused 0 AI …" at bounding box center [358, 199] width 630 height 317
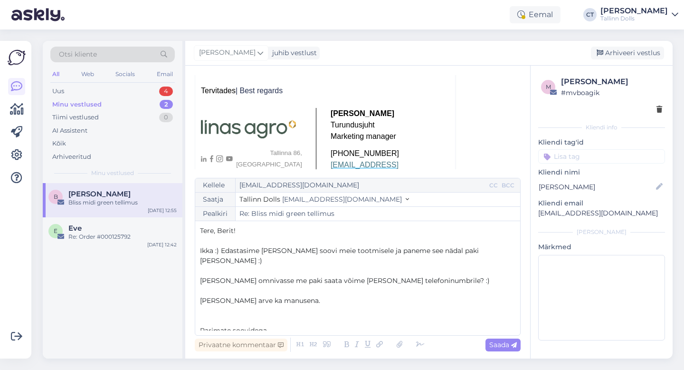
scroll to position [5, 0]
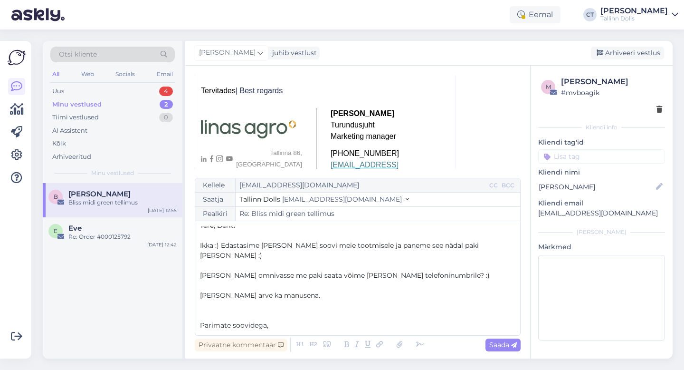
click at [222, 245] on span "Ikka :) Edastasime [PERSON_NAME] soovi meie tootmisele ja paneme see nädal paki…" at bounding box center [340, 250] width 281 height 19
click at [312, 290] on p "[PERSON_NAME] arve ka manusena." at bounding box center [357, 295] width 315 height 10
click at [397, 345] on icon at bounding box center [399, 344] width 12 height 13
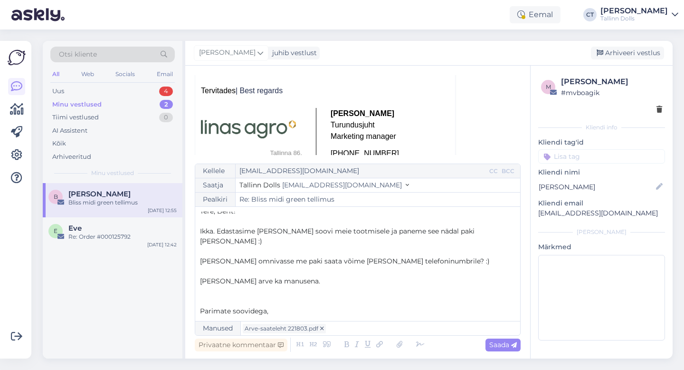
scroll to position [0, 0]
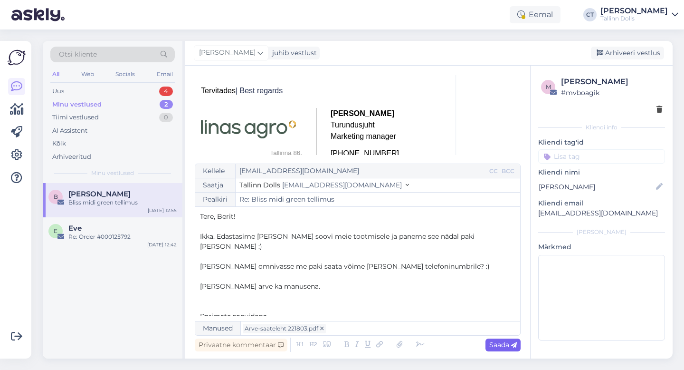
click at [496, 341] on span "Saada" at bounding box center [503, 344] width 28 height 9
type input "Re: Bliss midi green tellimus"
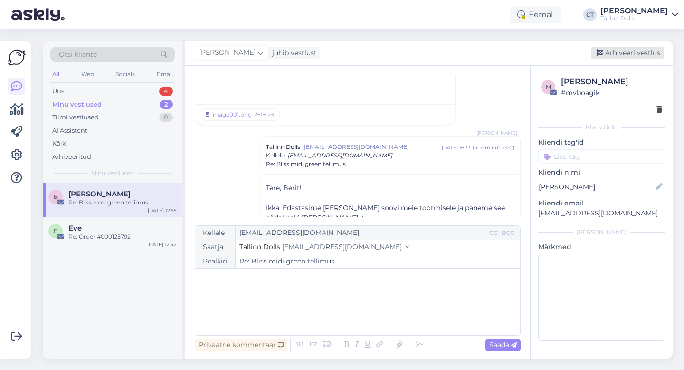
click at [621, 54] on div "Arhiveeri vestlus" at bounding box center [627, 53] width 73 height 13
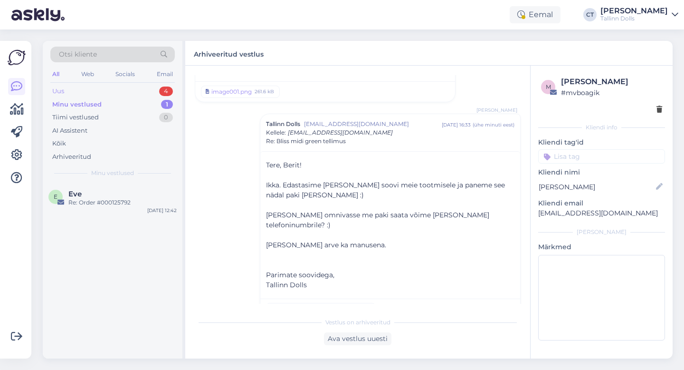
click at [69, 88] on div "Uus 4" at bounding box center [112, 91] width 124 height 13
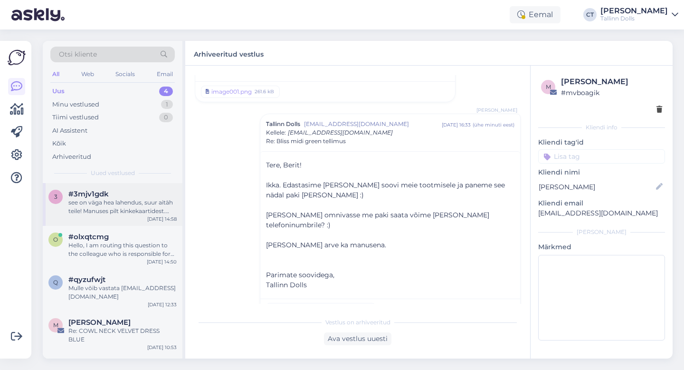
click at [92, 198] on div "see on väga hea lahendus, suur aitäh teile! Manuses pilt kinkekaartidest. Mõlem…" at bounding box center [122, 206] width 108 height 17
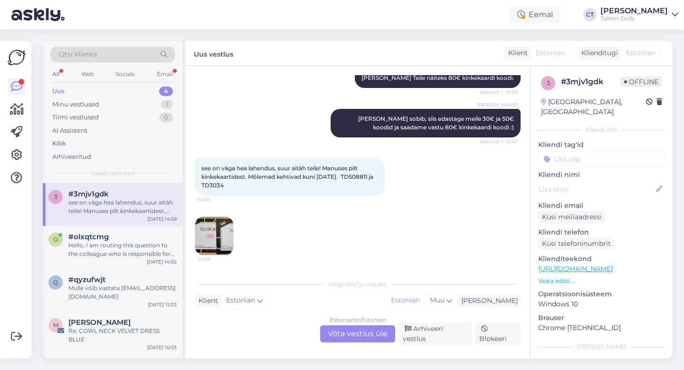
click at [64, 90] on div "Uus" at bounding box center [58, 91] width 12 height 10
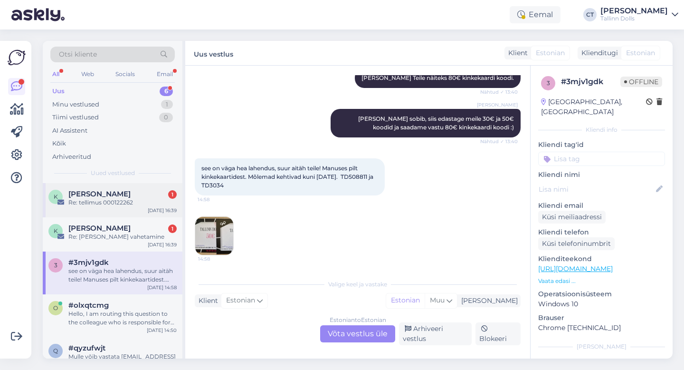
click at [96, 202] on div "Re: tellimus 000122262" at bounding box center [122, 202] width 108 height 9
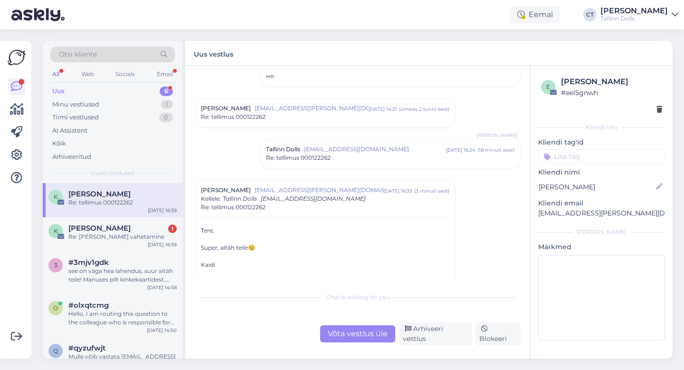
scroll to position [89, 0]
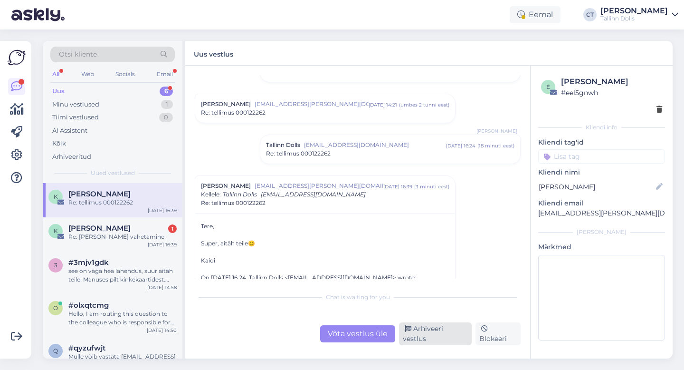
click at [419, 338] on div "Arhiveeri vestlus" at bounding box center [435, 333] width 73 height 23
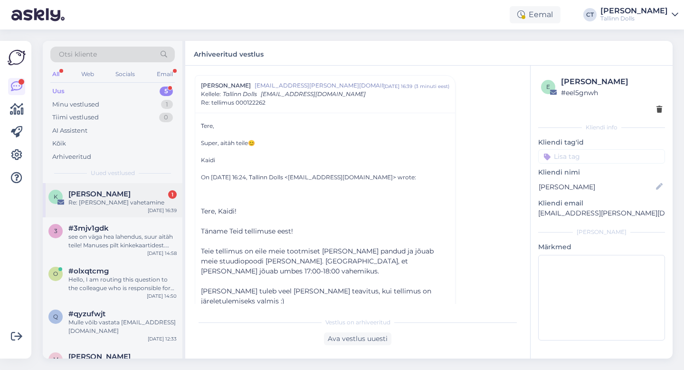
click at [143, 208] on div "K [PERSON_NAME] 1 Re: [PERSON_NAME] vahetamine [DATE] 16:39" at bounding box center [113, 200] width 140 height 34
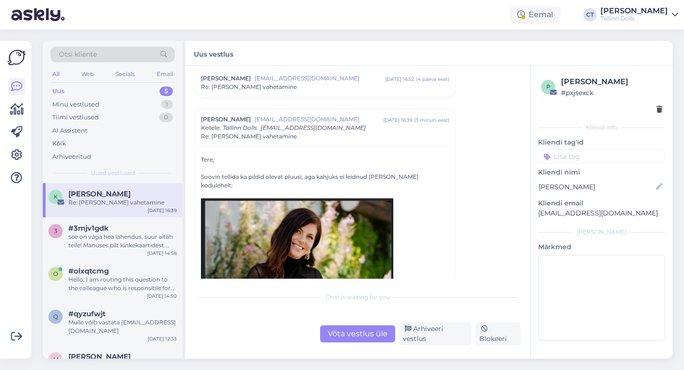
scroll to position [132, 0]
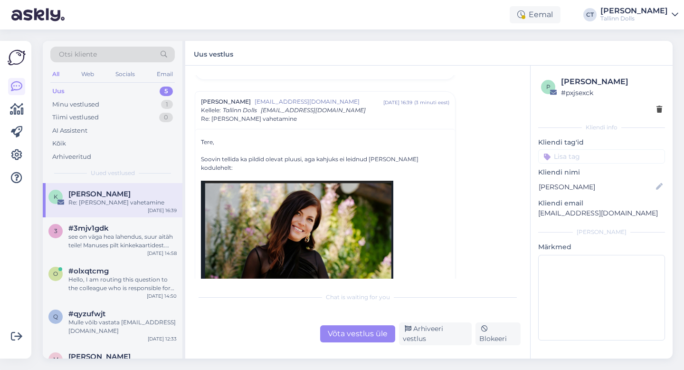
click at [361, 342] on div "Võta vestlus üle" at bounding box center [357, 333] width 75 height 17
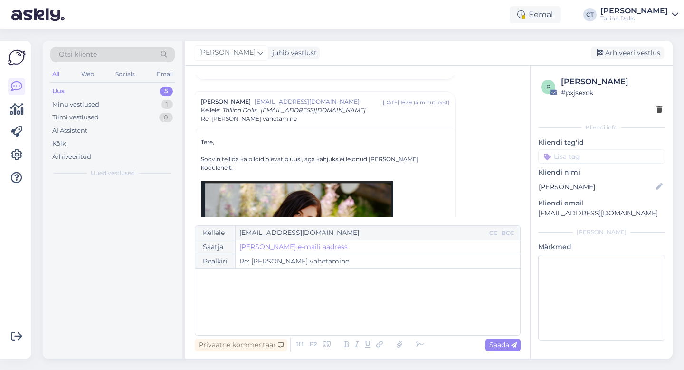
scroll to position [148, 0]
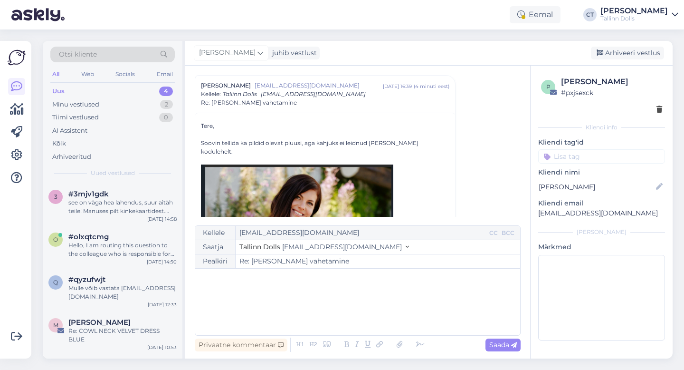
click at [362, 327] on div "﻿" at bounding box center [357, 301] width 315 height 57
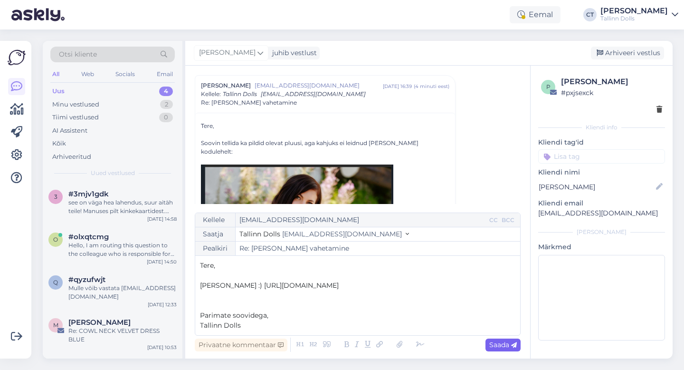
click at [509, 348] on span "Saada" at bounding box center [503, 344] width 28 height 9
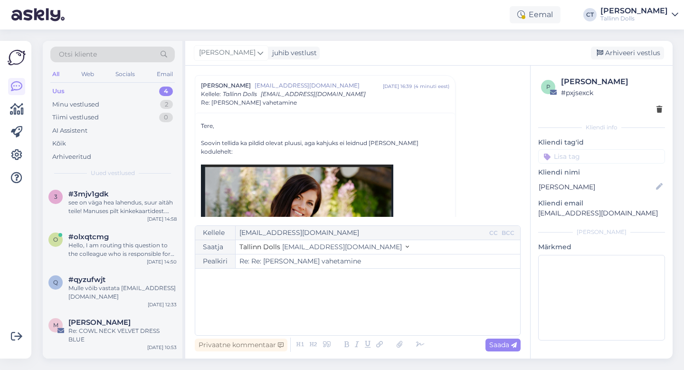
type input "Re: Re: [PERSON_NAME] vahetamine"
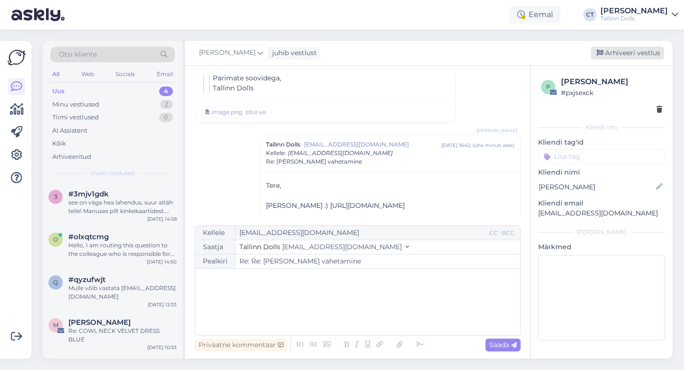
click at [627, 49] on div "Arhiveeri vestlus" at bounding box center [627, 53] width 73 height 13
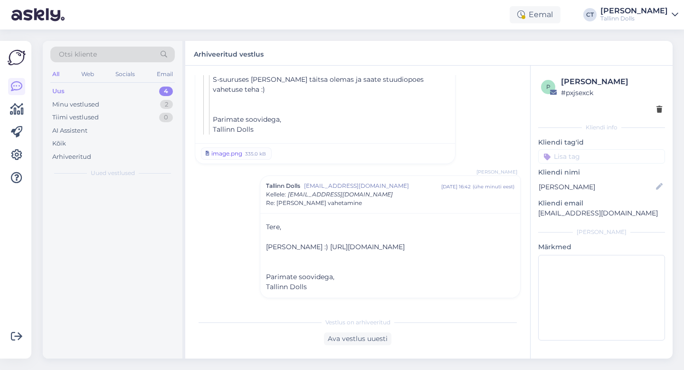
scroll to position [623, 0]
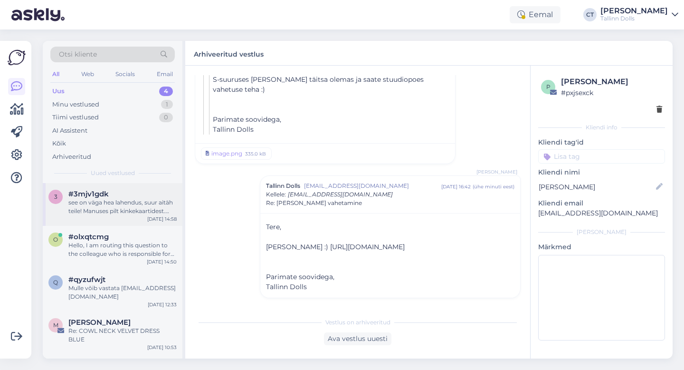
click at [116, 215] on div "see on väga hea lahendus, suur aitäh teile! Manuses pilt kinkekaartidest. Mõlem…" at bounding box center [122, 206] width 108 height 17
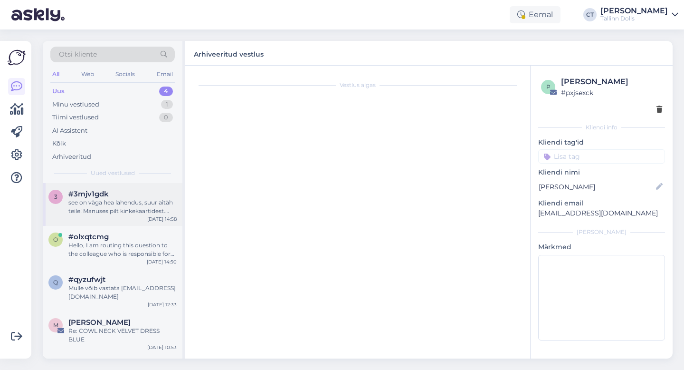
scroll to position [448, 0]
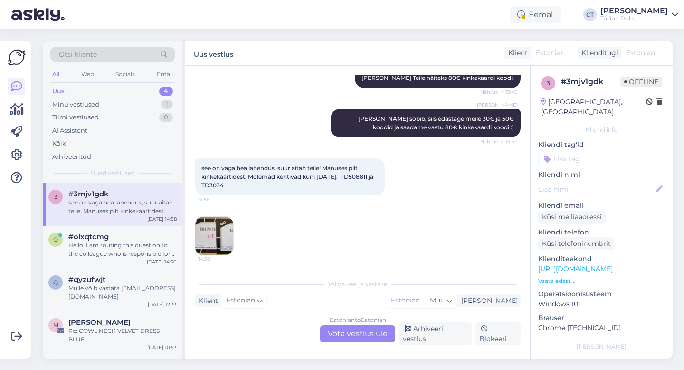
click at [335, 337] on div "Estonian to Estonian Võta vestlus üle" at bounding box center [357, 333] width 75 height 17
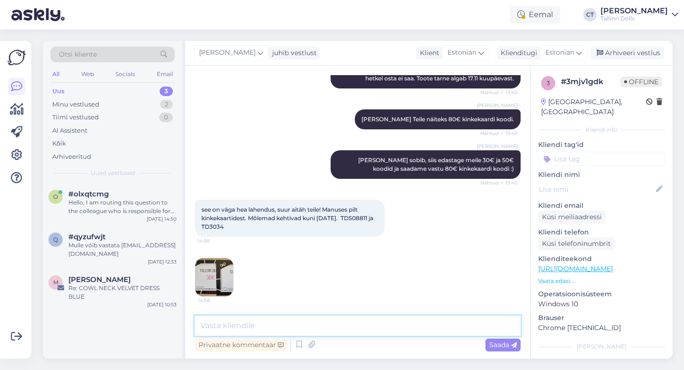
click at [337, 325] on textarea at bounding box center [358, 325] width 326 height 20
type textarea "t"
paste textarea "TD8047414"
type textarea "Täname :) 80€ kinkekaardi kood on TD8047414 :)"
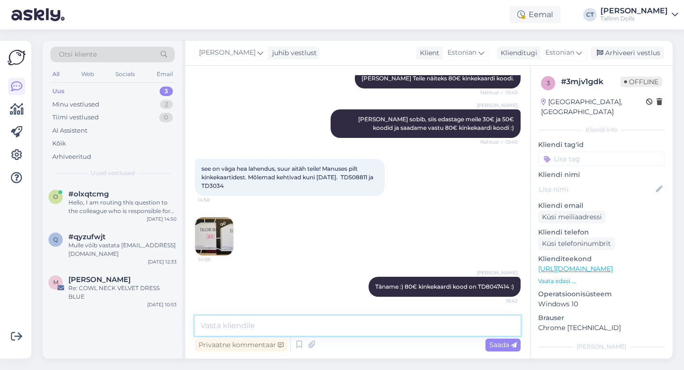
scroll to position [453, 0]
click at [211, 231] on img at bounding box center [214, 236] width 38 height 38
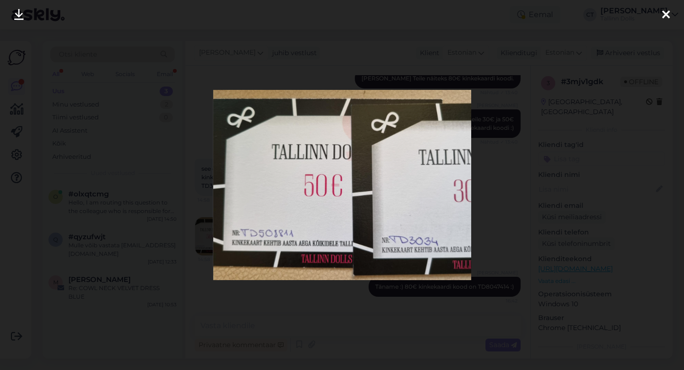
click at [674, 12] on div at bounding box center [666, 15] width 19 height 30
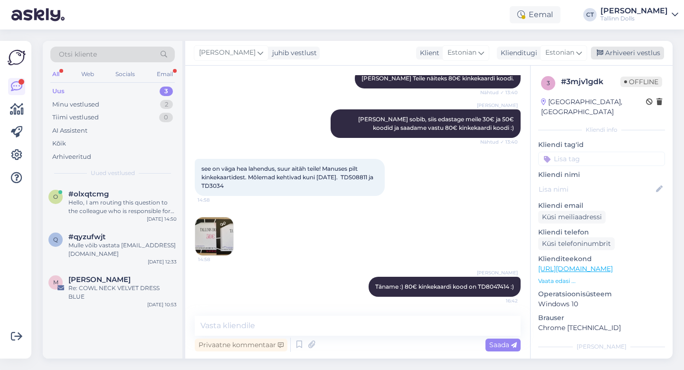
click at [639, 51] on div "Arhiveeri vestlus" at bounding box center [627, 53] width 73 height 13
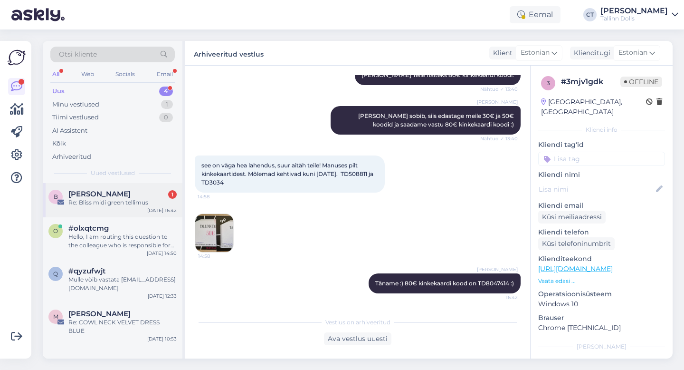
click at [136, 201] on div "Re: Bliss midi green tellimus" at bounding box center [122, 202] width 108 height 9
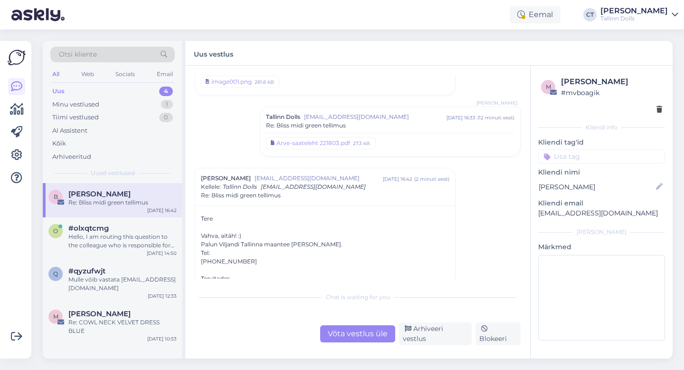
scroll to position [141, 0]
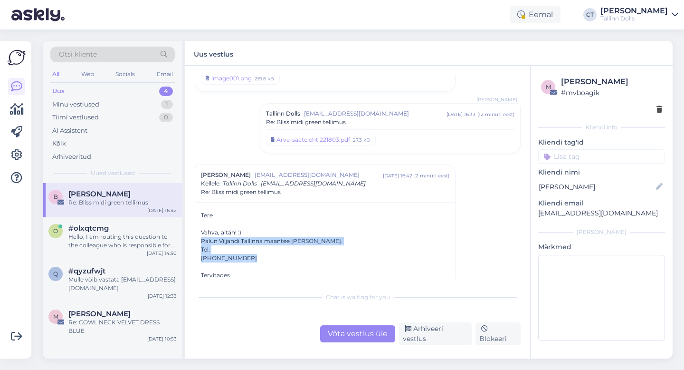
drag, startPoint x: 197, startPoint y: 240, endPoint x: 262, endPoint y: 257, distance: 66.8
click at [262, 257] on div "Tere Vahva, aitäh! :) Palun Viljandi [GEOGRAPHIC_DATA][PERSON_NAME]. Tel: [PHON…" at bounding box center [325, 371] width 260 height 339
copy div "Palun Viljandi Tallinna maantee [PERSON_NAME]. Tel: [PHONE_NUMBER]"
click at [360, 335] on div "Võta vestlus üle" at bounding box center [357, 333] width 75 height 17
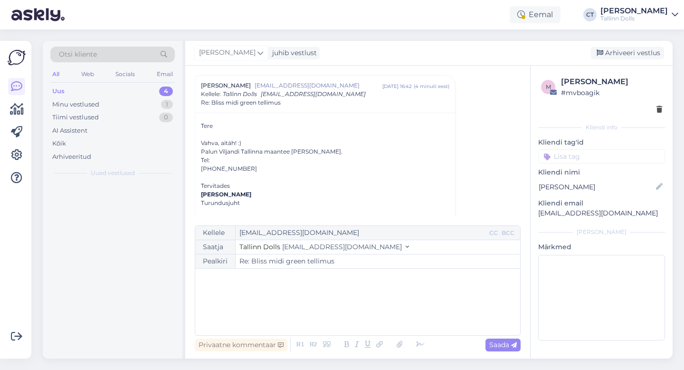
click at [354, 317] on div "﻿" at bounding box center [357, 301] width 315 height 57
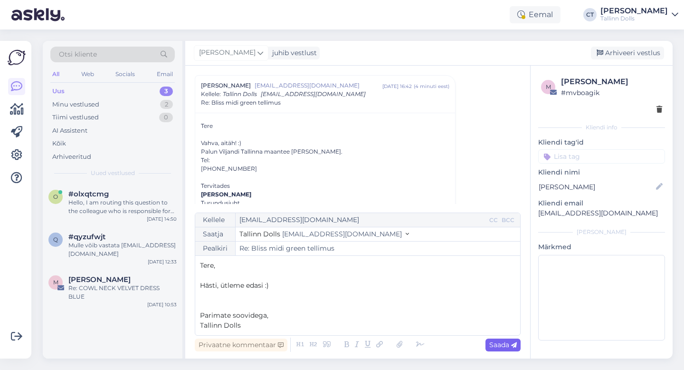
click at [507, 346] on span "Saada" at bounding box center [503, 344] width 28 height 9
type input "Re: Re: Bliss midi green tellimus"
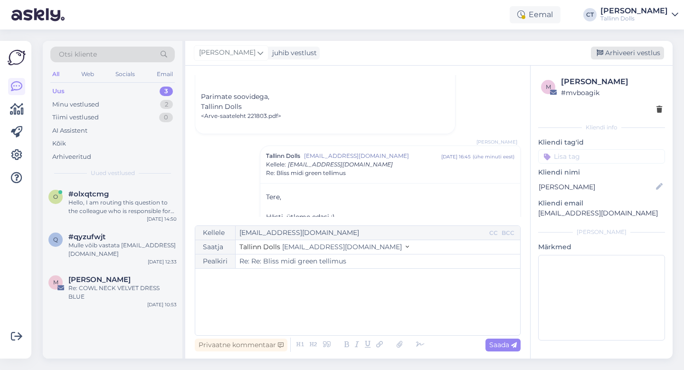
click at [629, 53] on div "Arhiveeri vestlus" at bounding box center [627, 53] width 73 height 13
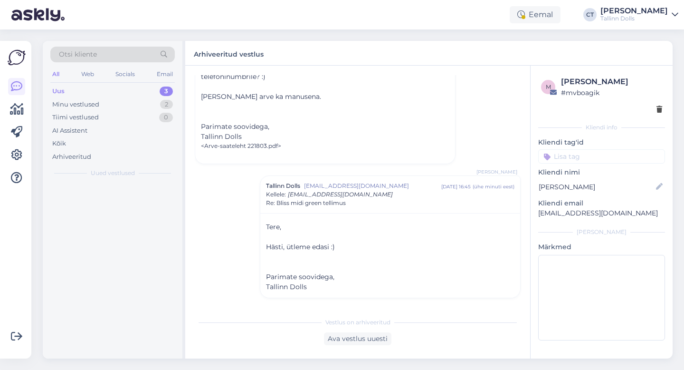
scroll to position [508, 0]
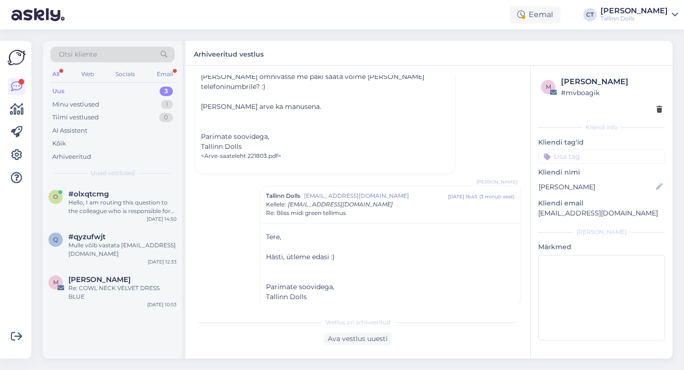
click at [62, 91] on div "Uus" at bounding box center [58, 91] width 12 height 10
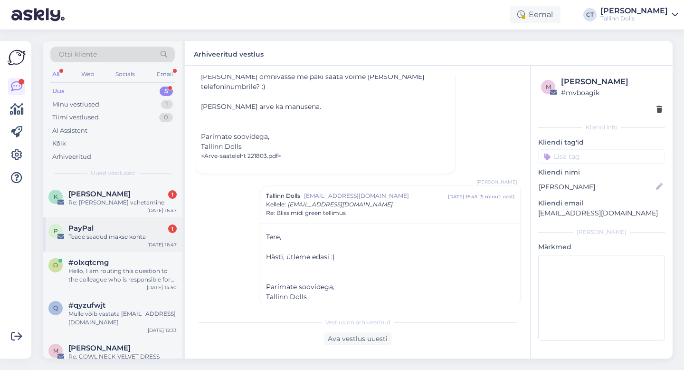
click at [126, 233] on div "Teade saadud makse kohta" at bounding box center [122, 236] width 108 height 9
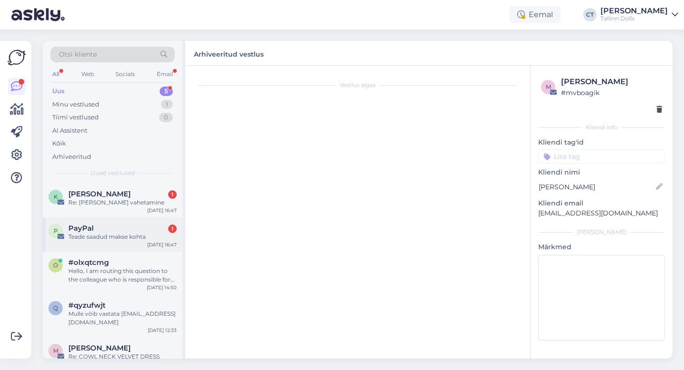
scroll to position [0, 0]
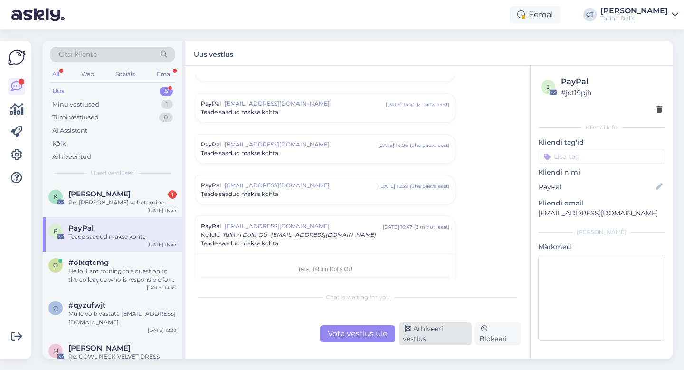
click at [421, 339] on div "Arhiveeri vestlus" at bounding box center [435, 333] width 73 height 23
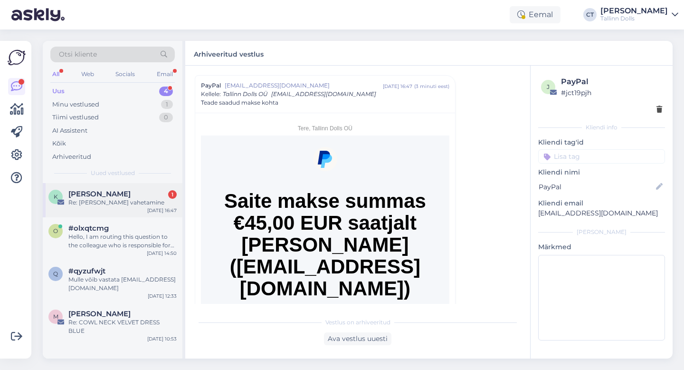
click at [154, 202] on div "Re: [PERSON_NAME] vahetamine" at bounding box center [122, 202] width 108 height 9
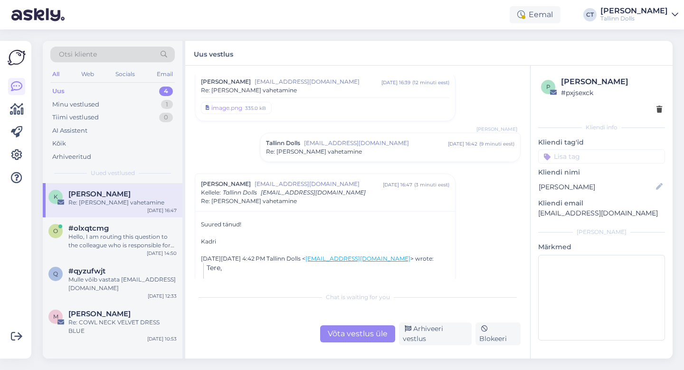
scroll to position [153, 0]
click at [435, 334] on div "Arhiveeri vestlus" at bounding box center [435, 333] width 73 height 23
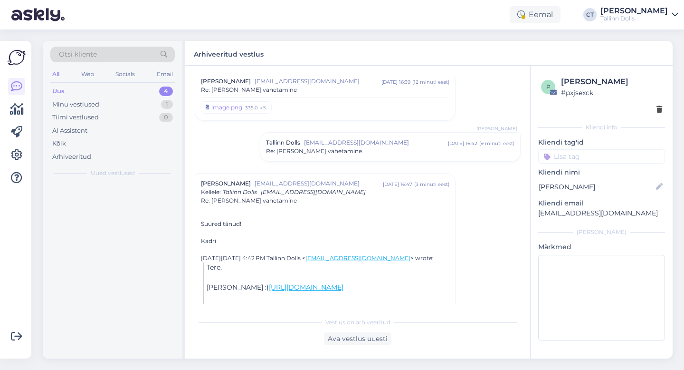
scroll to position [203, 0]
